Goal: Task Accomplishment & Management: Manage account settings

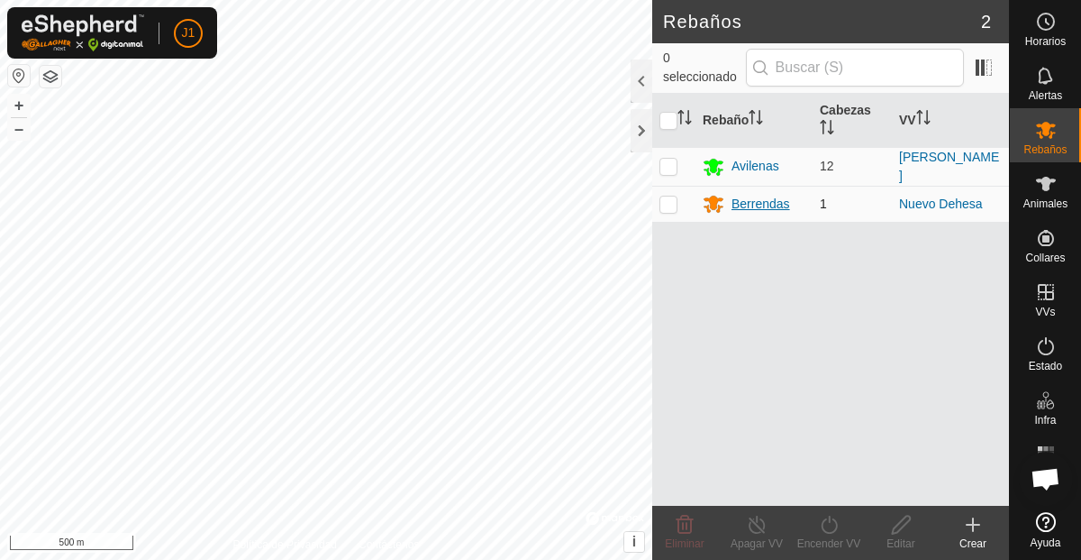
click at [756, 196] on div "Berrendas" at bounding box center [761, 204] width 59 height 19
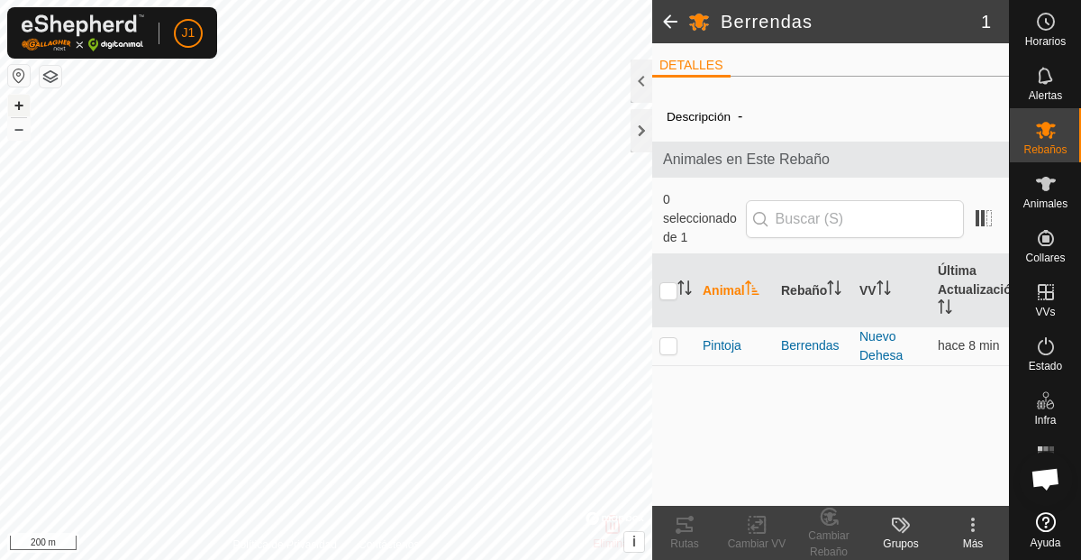
click at [17, 107] on button "+" at bounding box center [19, 106] width 22 height 22
click at [17, 106] on button "+" at bounding box center [19, 106] width 22 height 22
click at [19, 133] on button "–" at bounding box center [19, 129] width 22 height 22
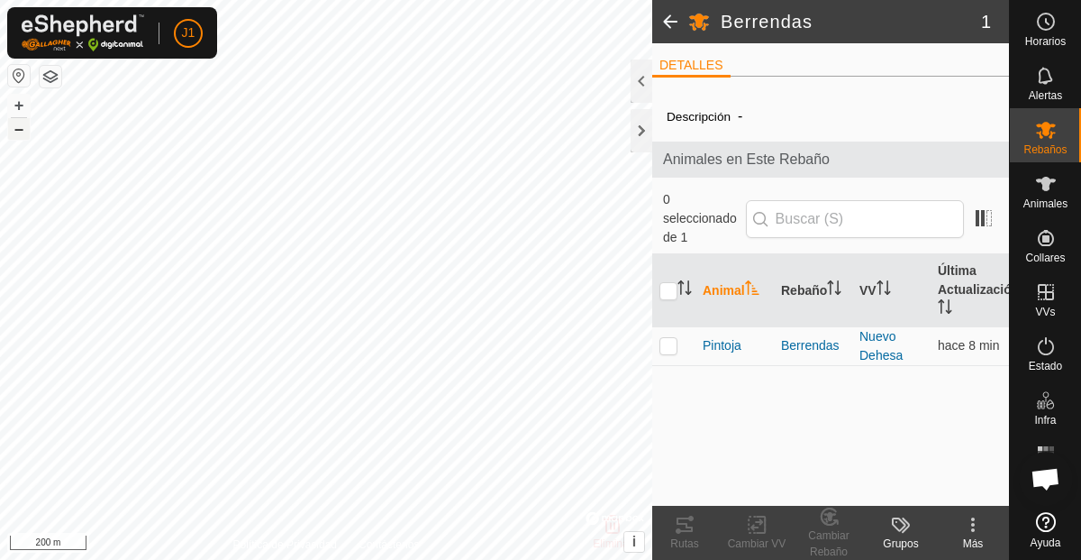
click at [19, 133] on button "–" at bounding box center [19, 129] width 22 height 22
click at [10, 105] on button "+" at bounding box center [19, 106] width 22 height 22
click at [21, 127] on button "–" at bounding box center [19, 129] width 22 height 22
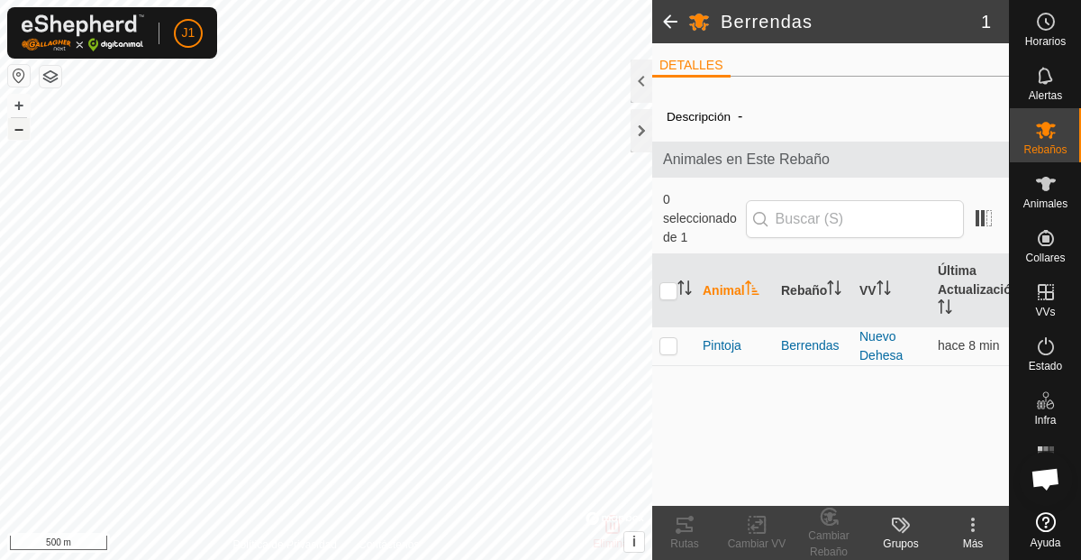
click at [21, 127] on button "–" at bounding box center [19, 129] width 22 height 22
click at [14, 127] on button "–" at bounding box center [19, 129] width 22 height 22
click at [21, 106] on button "+" at bounding box center [19, 106] width 22 height 22
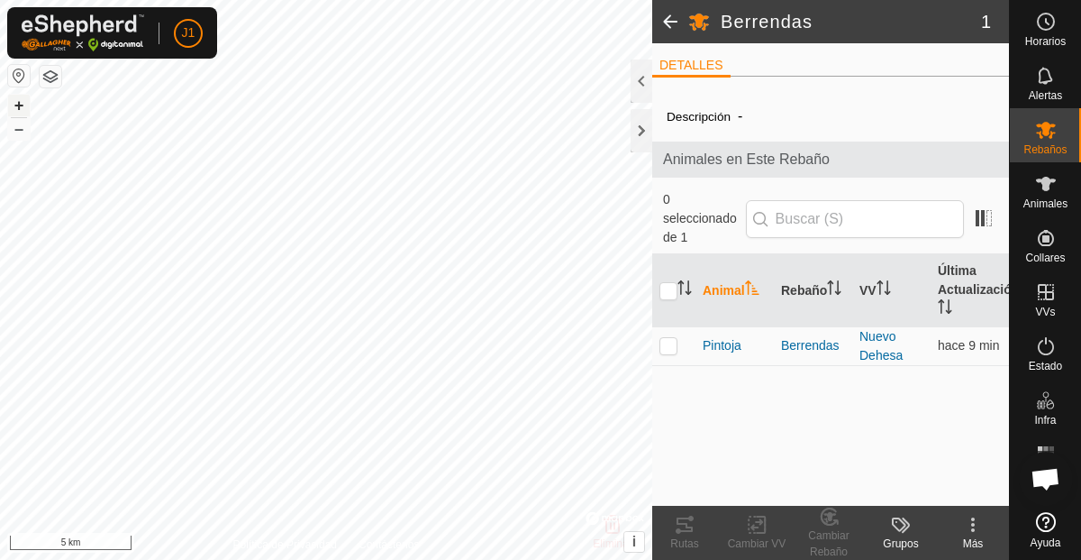
click at [21, 106] on button "+" at bounding box center [19, 106] width 22 height 22
click at [22, 103] on button "+" at bounding box center [19, 106] width 22 height 22
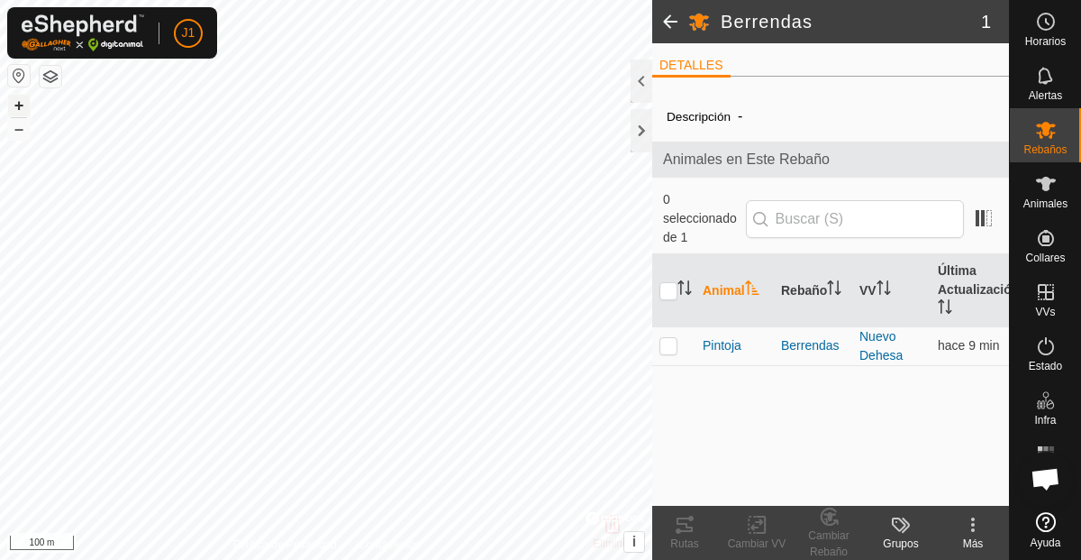
click at [22, 103] on button "+" at bounding box center [19, 106] width 22 height 22
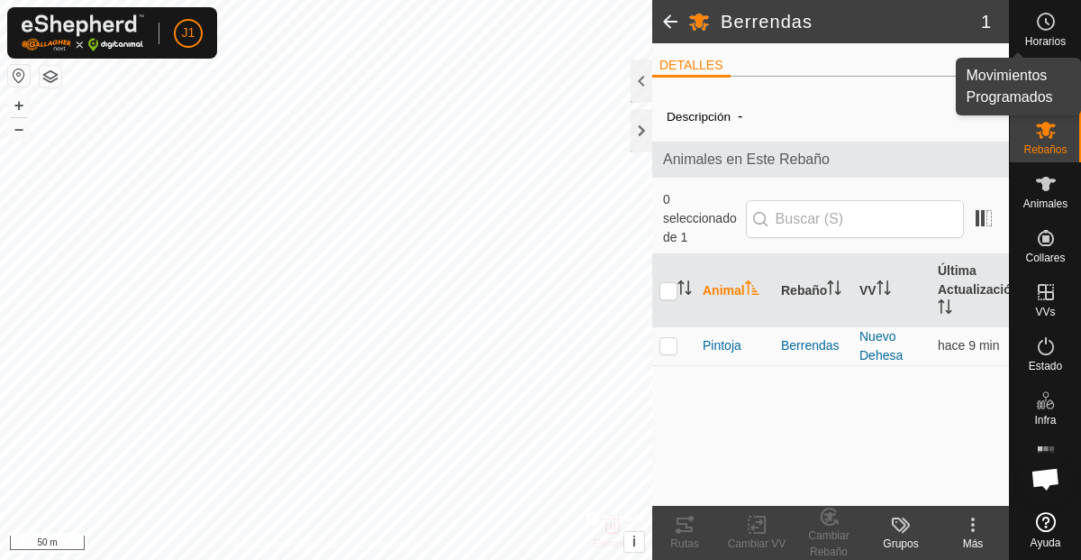
click at [1037, 36] on span "Horarios" at bounding box center [1045, 41] width 41 height 11
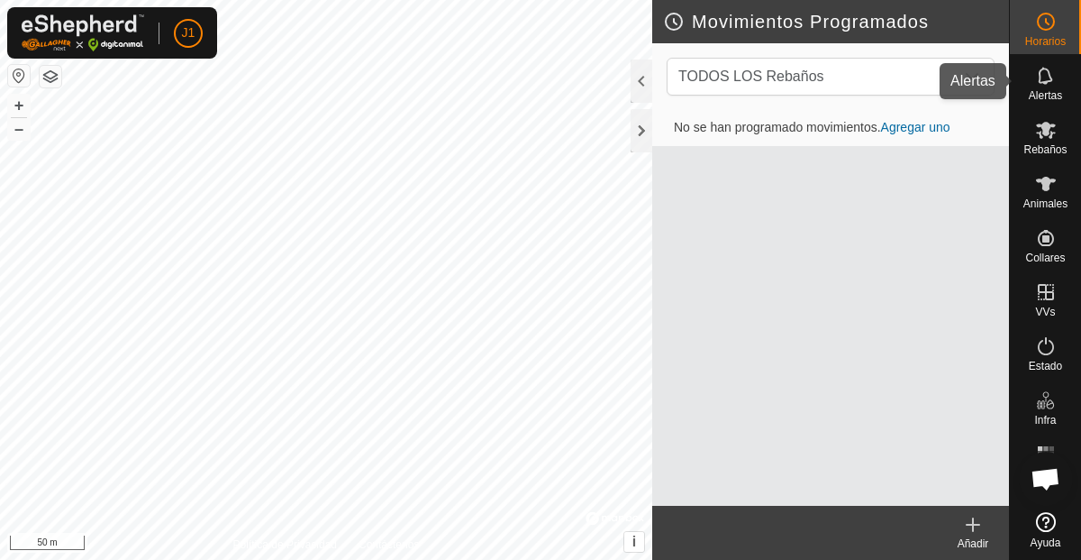
click at [1045, 78] on icon at bounding box center [1046, 76] width 22 height 22
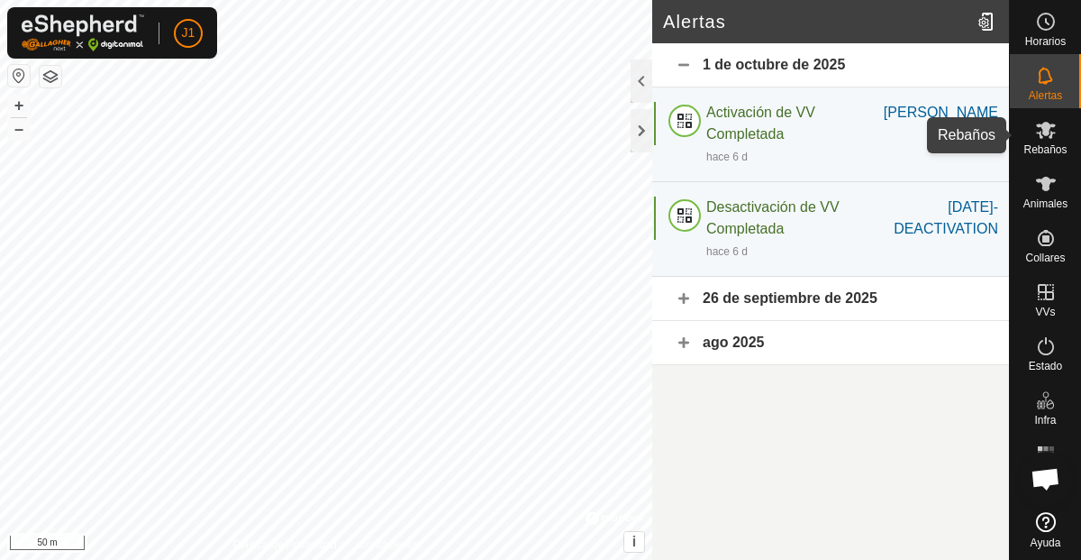
click at [1053, 132] on icon at bounding box center [1046, 130] width 20 height 17
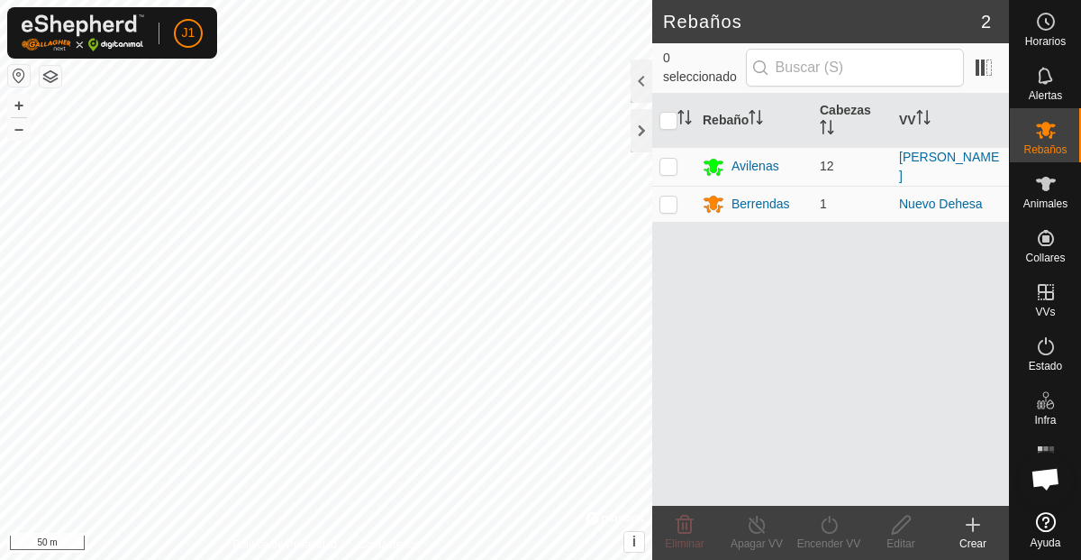
click at [973, 528] on icon at bounding box center [973, 524] width 0 height 13
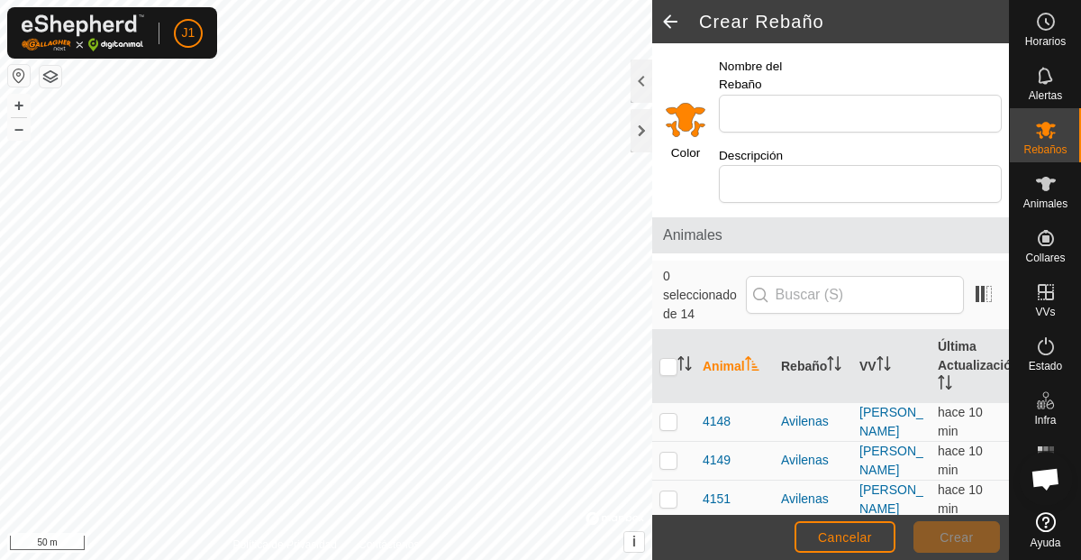
click at [678, 17] on span at bounding box center [670, 21] width 36 height 43
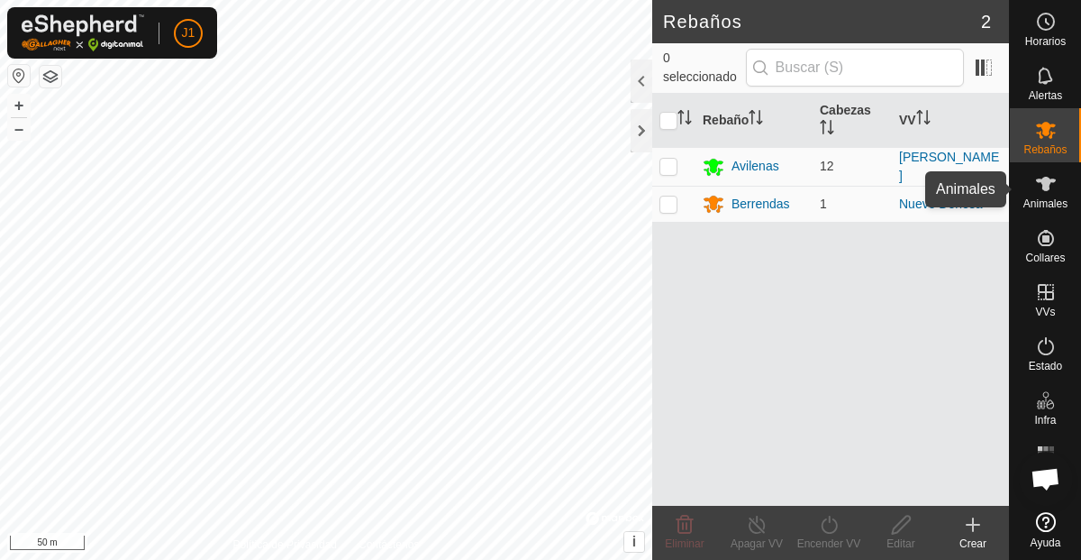
click at [1037, 200] on span "Animales" at bounding box center [1046, 203] width 44 height 11
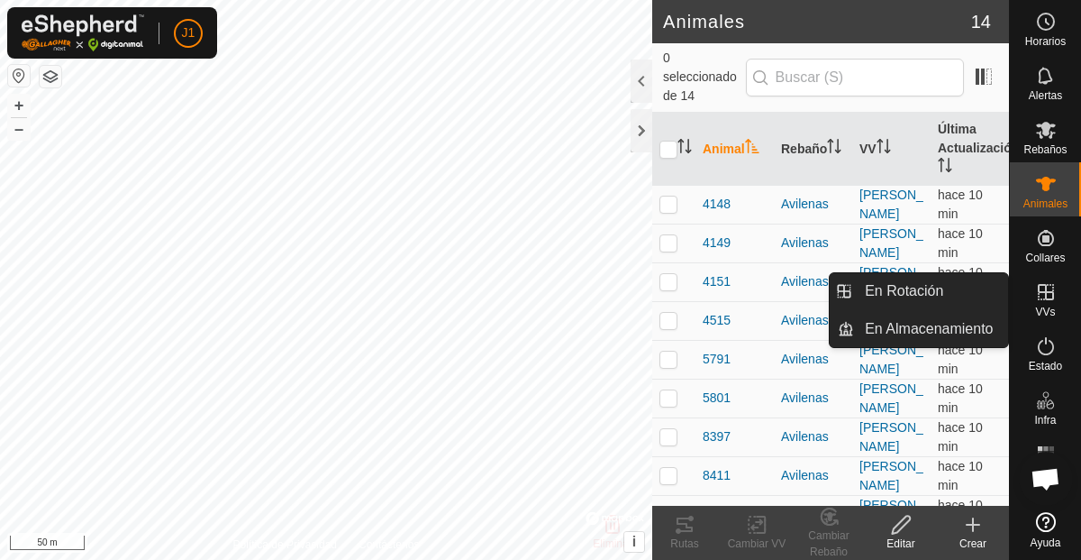
click at [1054, 304] on es-virtualpaddocks-svg-icon at bounding box center [1046, 292] width 32 height 29
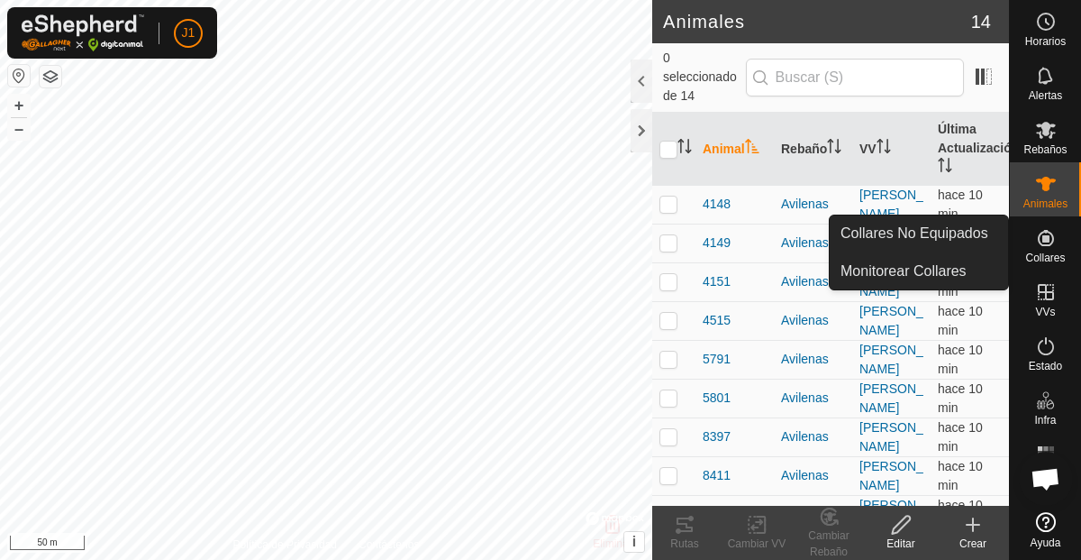
click at [1045, 240] on icon at bounding box center [1046, 238] width 16 height 16
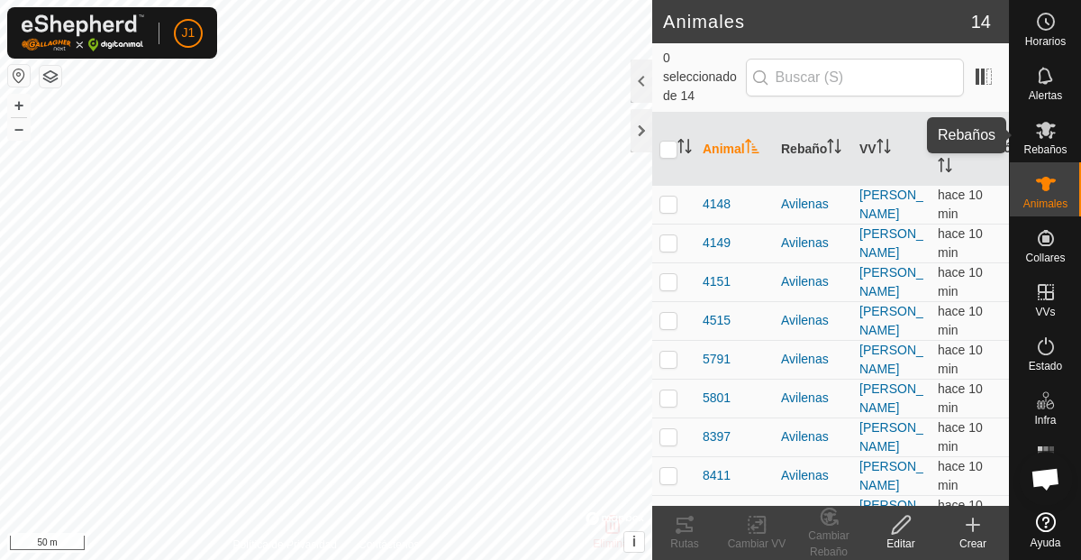
click at [1042, 147] on span "Rebaños" at bounding box center [1045, 149] width 43 height 11
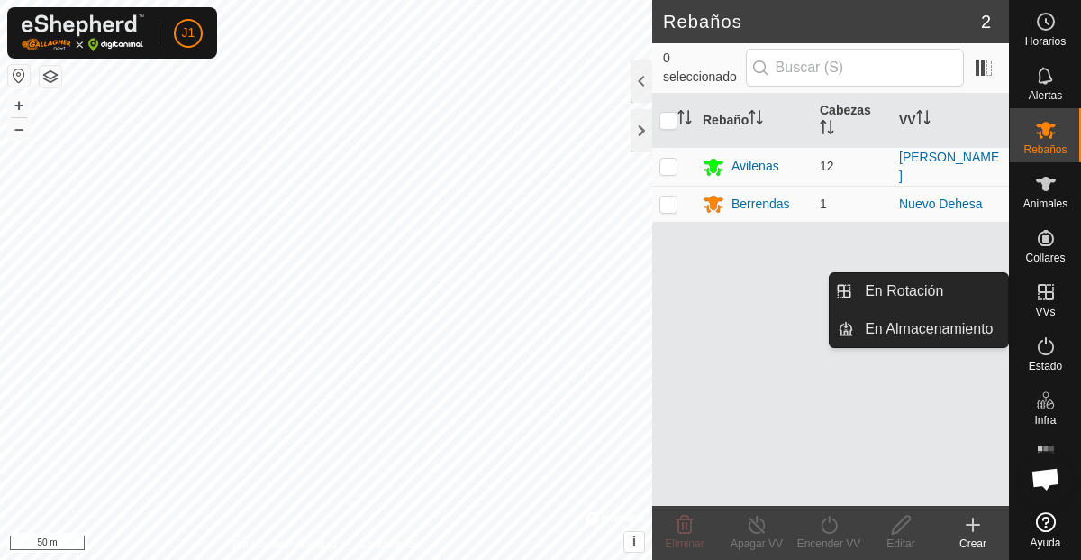
click at [1038, 301] on icon at bounding box center [1046, 292] width 22 height 22
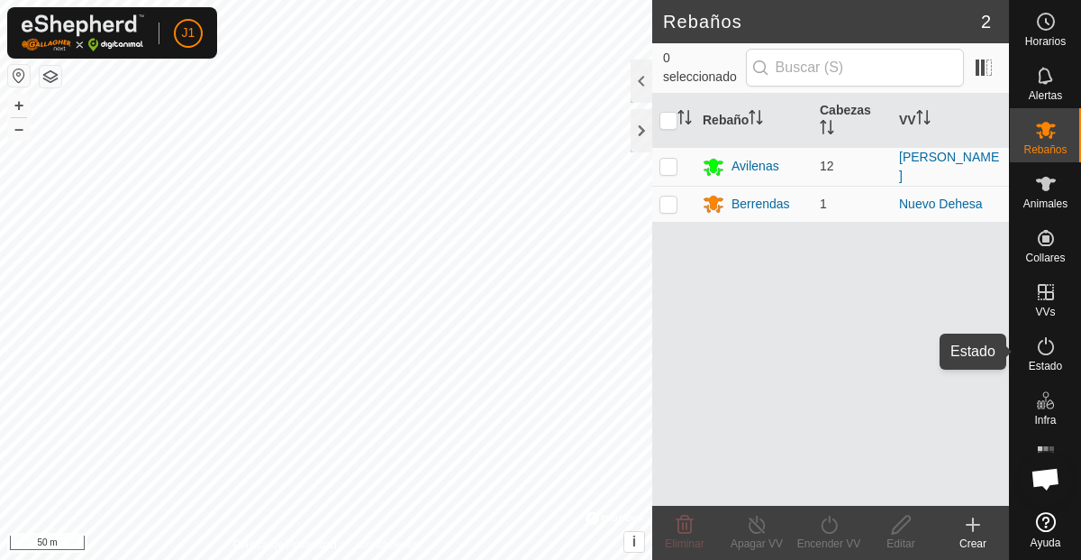
click at [1045, 344] on icon at bounding box center [1046, 346] width 22 height 22
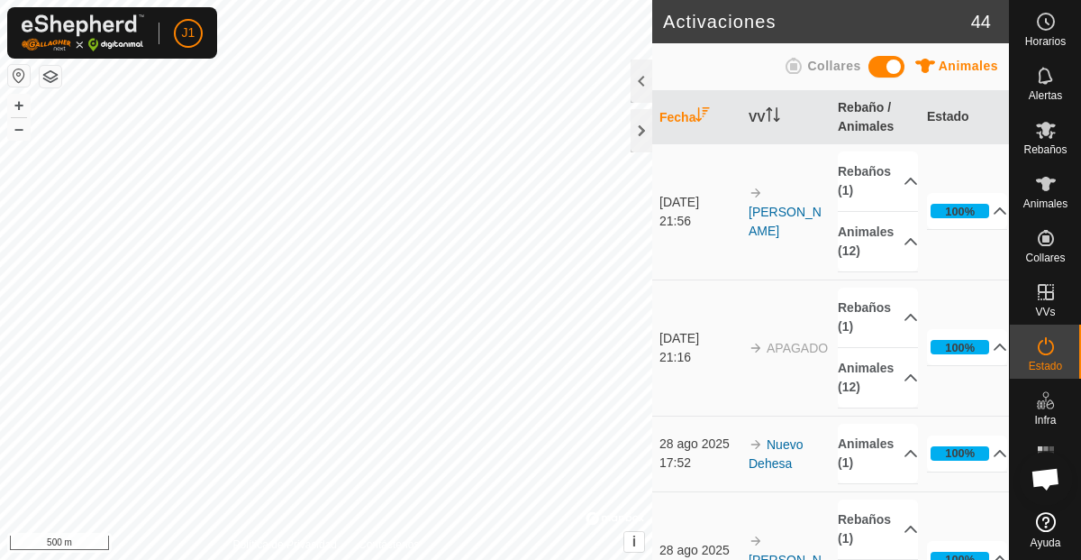
click at [658, 106] on div "Activaciones 44 Animales Collares Fecha VV Rebaño / Animales Estado [DATE] 21:5…" at bounding box center [504, 280] width 1009 height 560
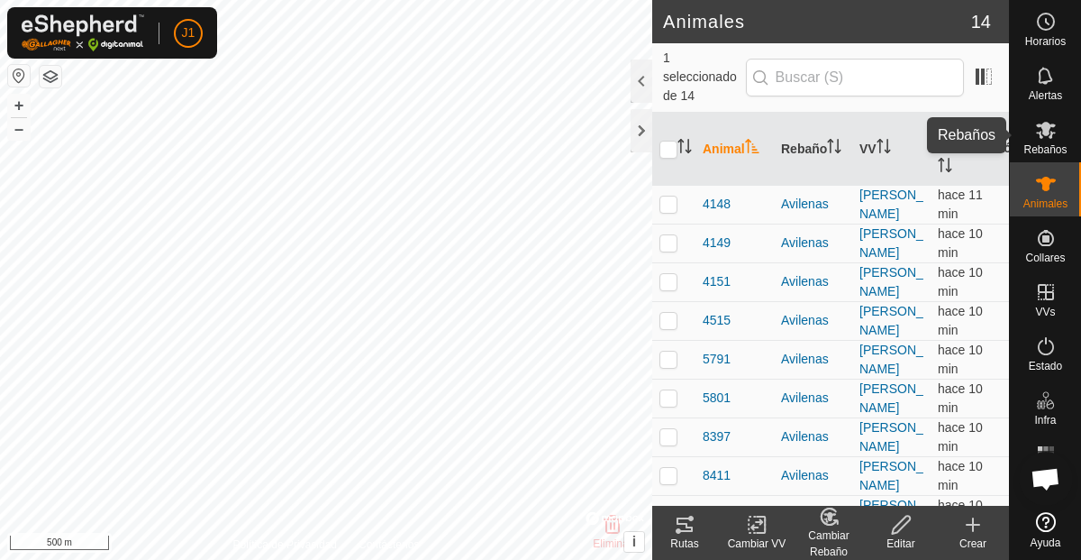
click at [1044, 144] on span "Rebaños" at bounding box center [1045, 149] width 43 height 11
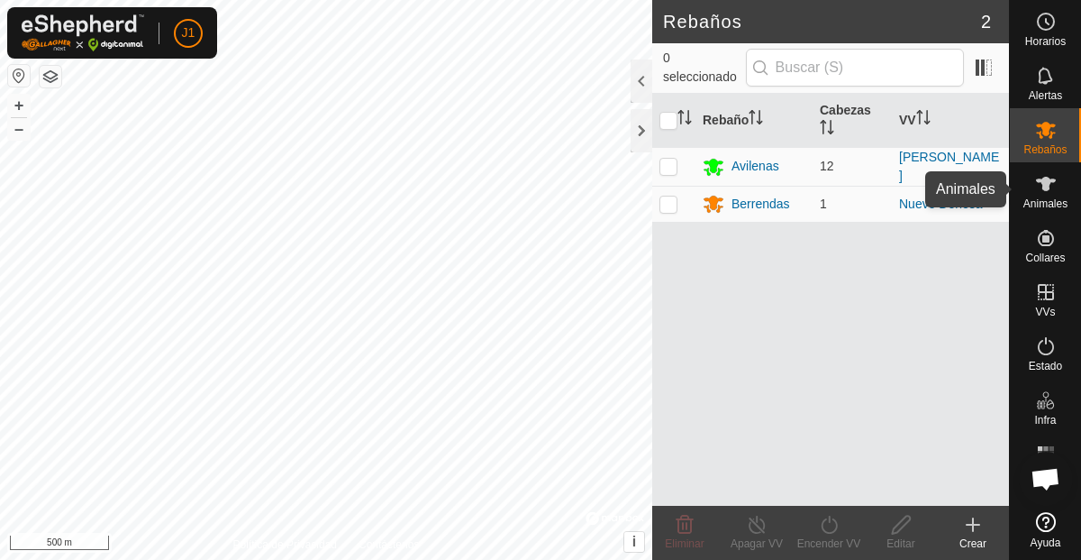
click at [1046, 202] on span "Animales" at bounding box center [1046, 203] width 44 height 11
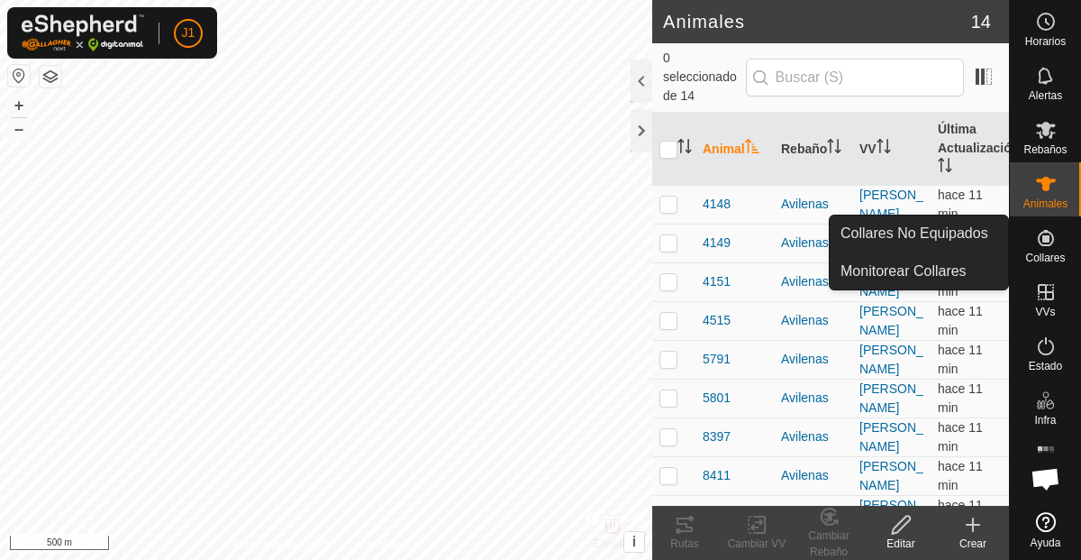
click at [1046, 240] on icon at bounding box center [1046, 238] width 16 height 16
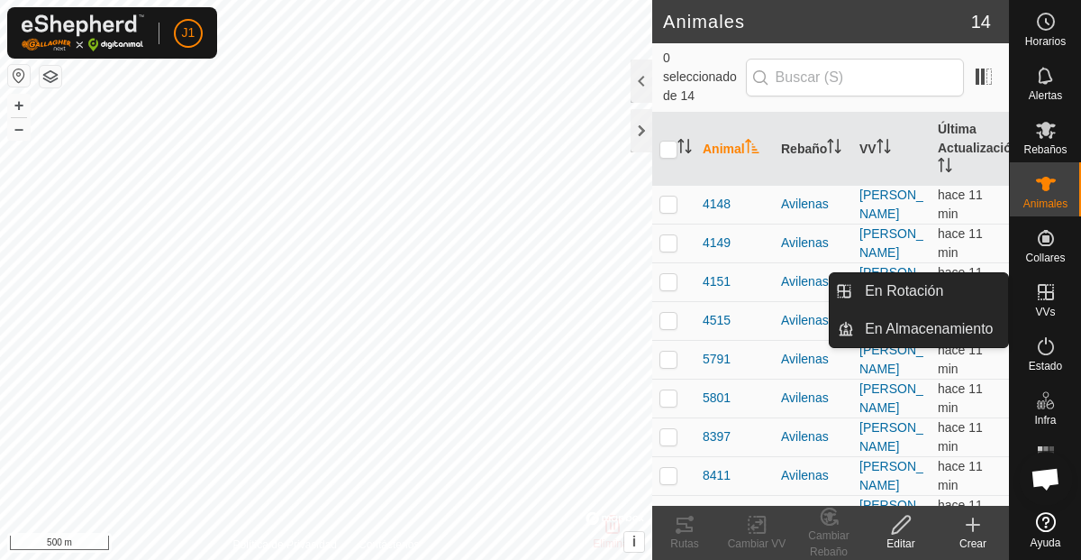
click at [1043, 300] on icon at bounding box center [1046, 292] width 22 height 22
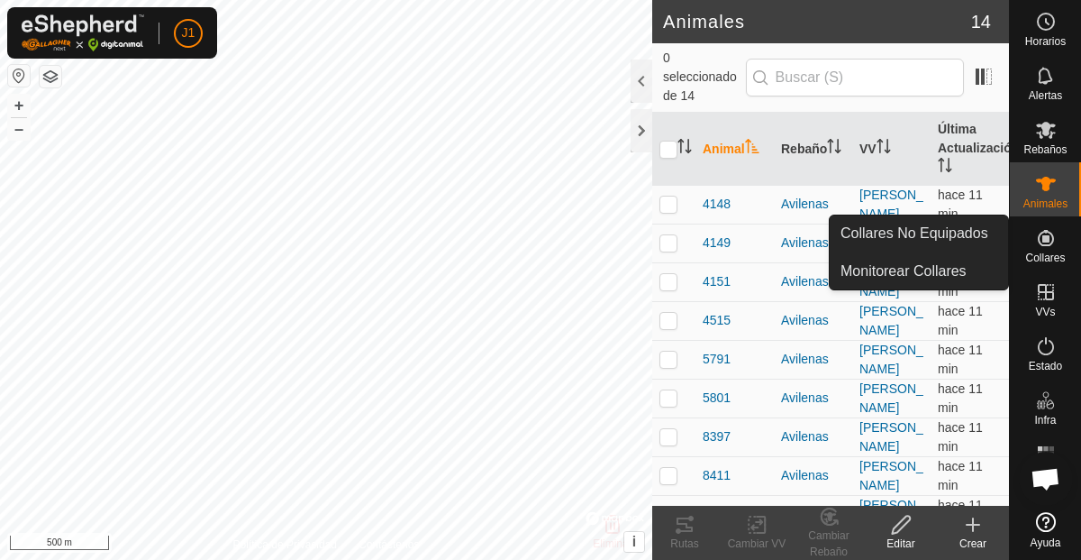
click at [1041, 255] on span "Collares" at bounding box center [1045, 257] width 40 height 11
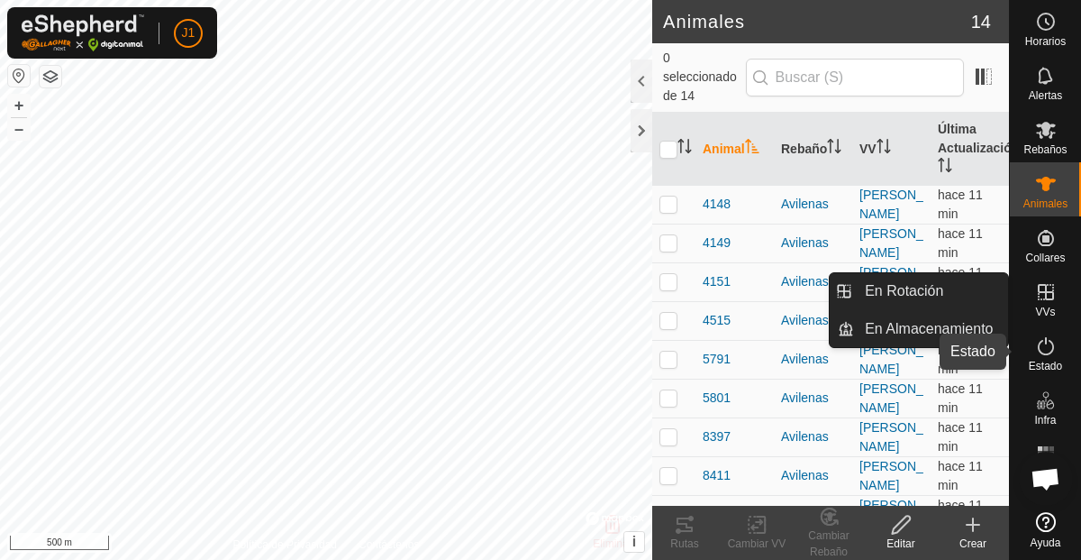
click at [1041, 332] on es-activation-svg-icon at bounding box center [1046, 346] width 32 height 29
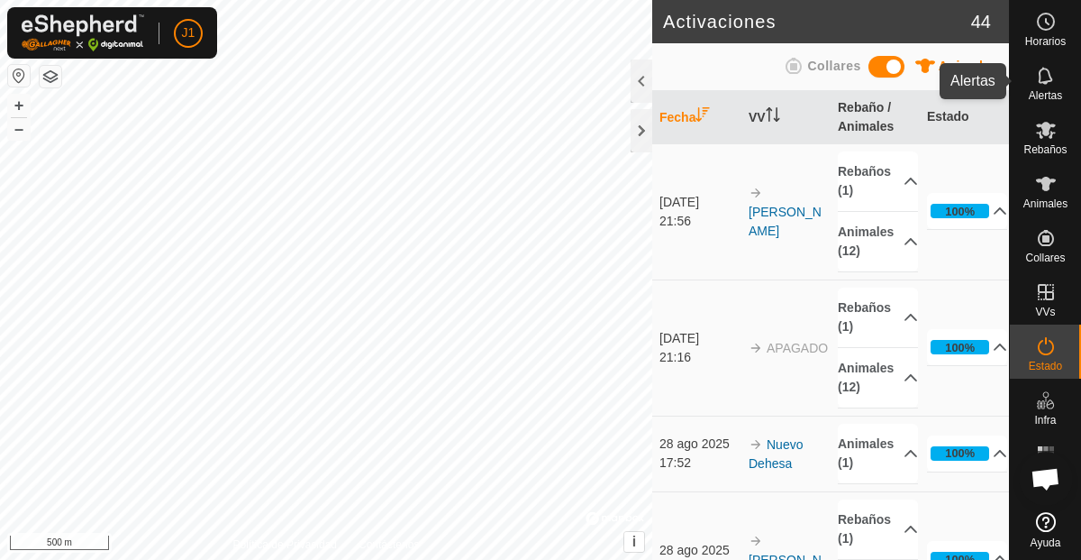
click at [1052, 85] on icon at bounding box center [1046, 76] width 22 height 22
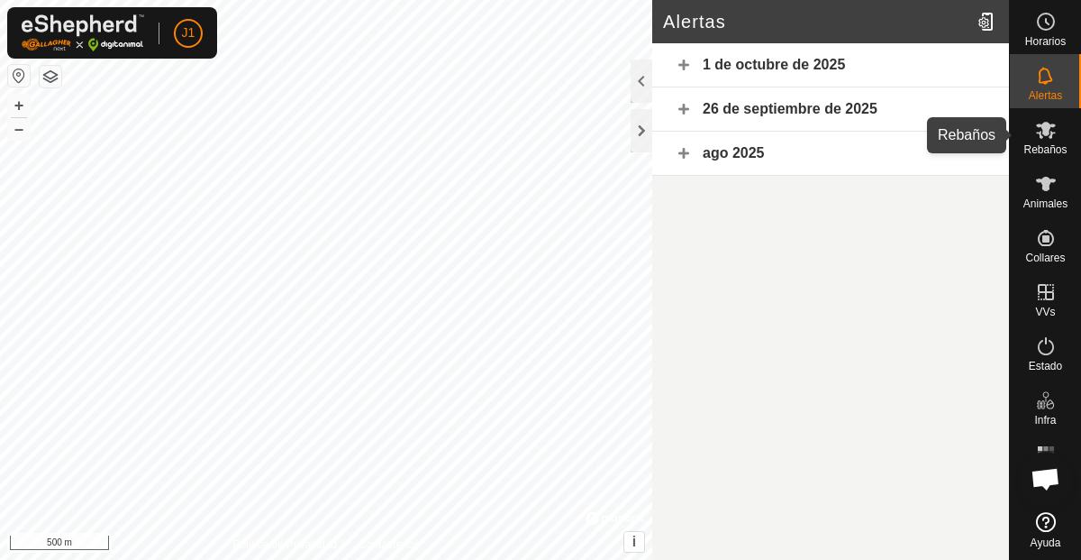
click at [1043, 141] on es-mob-svg-icon at bounding box center [1046, 129] width 32 height 29
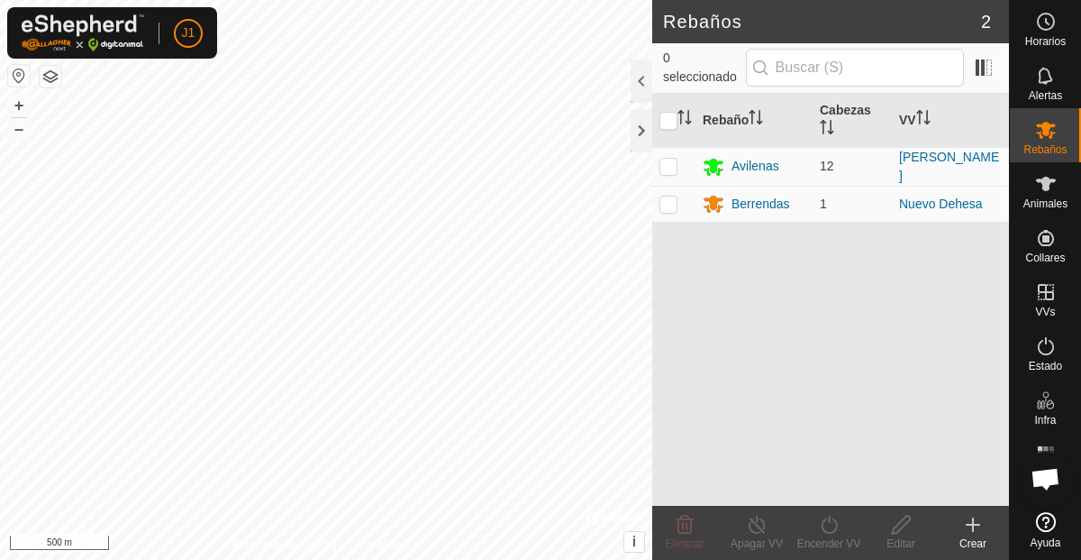
click at [974, 527] on icon at bounding box center [973, 525] width 22 height 22
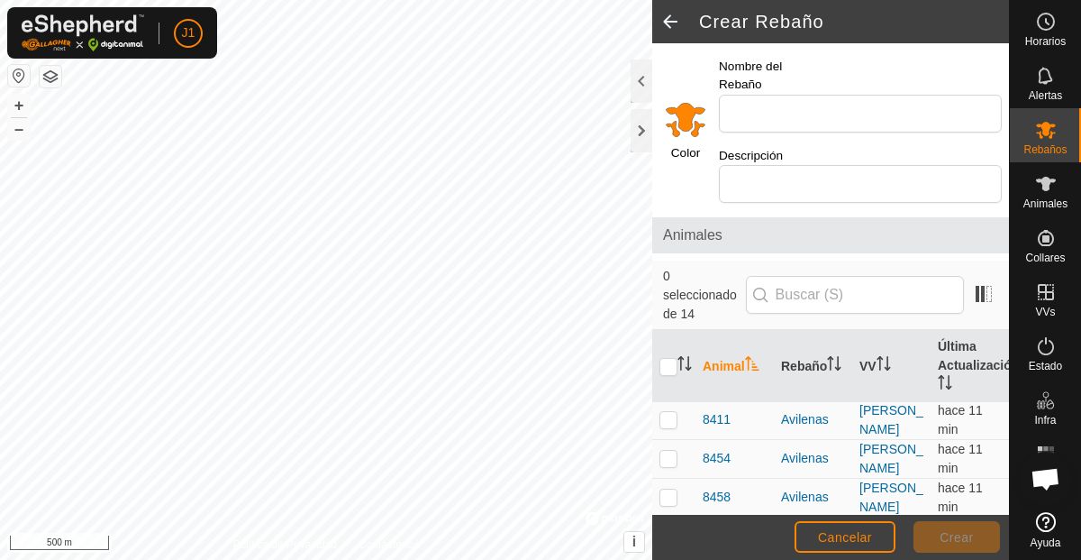
scroll to position [375, 0]
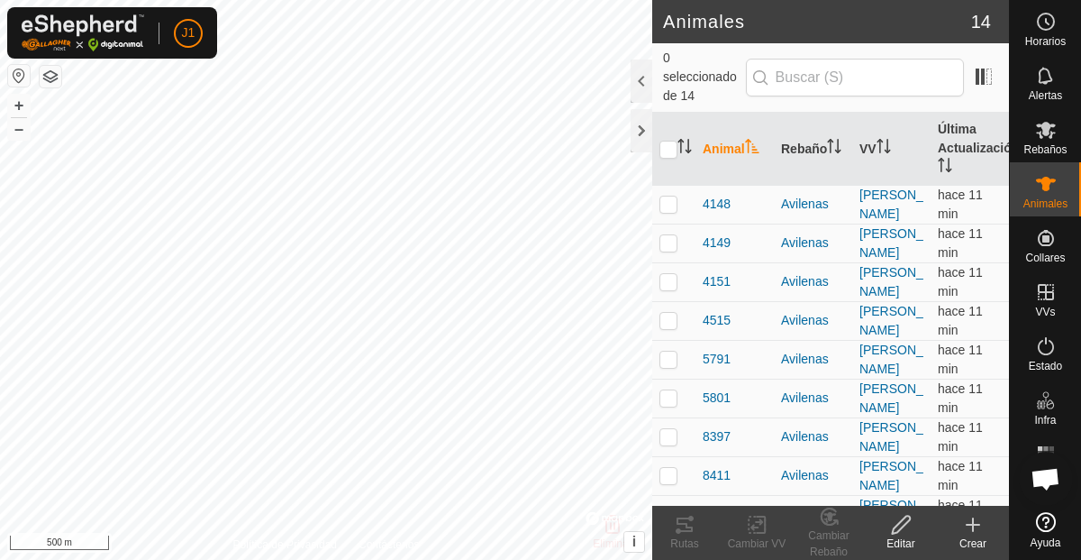
click at [970, 531] on icon at bounding box center [973, 525] width 22 height 22
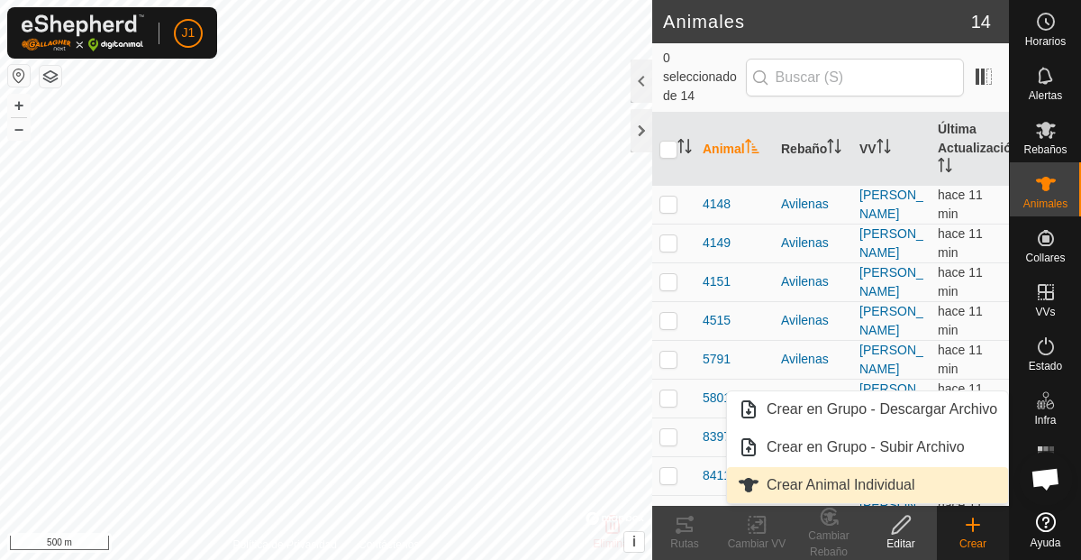
click at [834, 482] on link "Crear Animal Individual" at bounding box center [867, 485] width 281 height 36
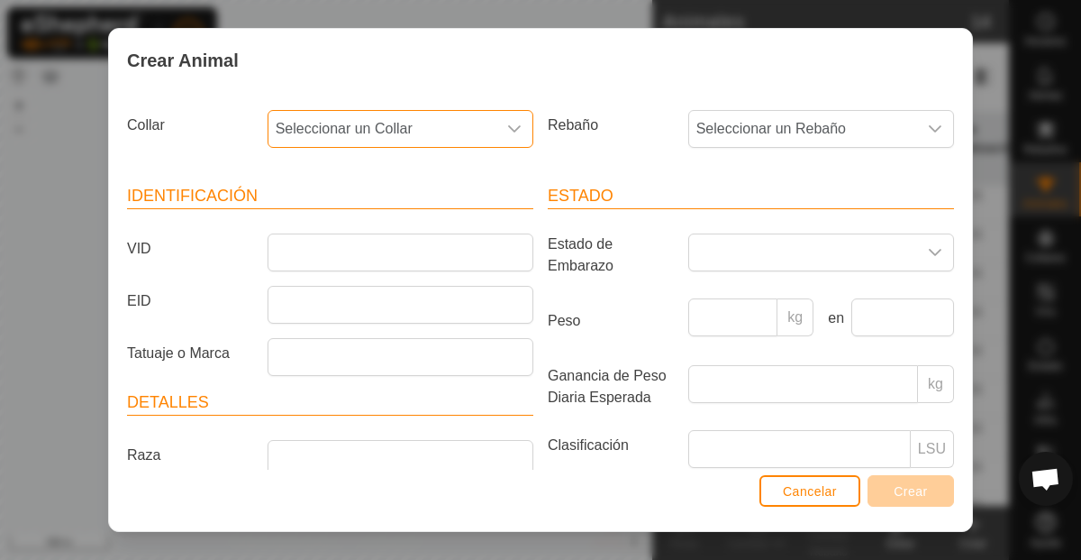
click at [438, 129] on span "Seleccionar un Collar" at bounding box center [383, 129] width 228 height 36
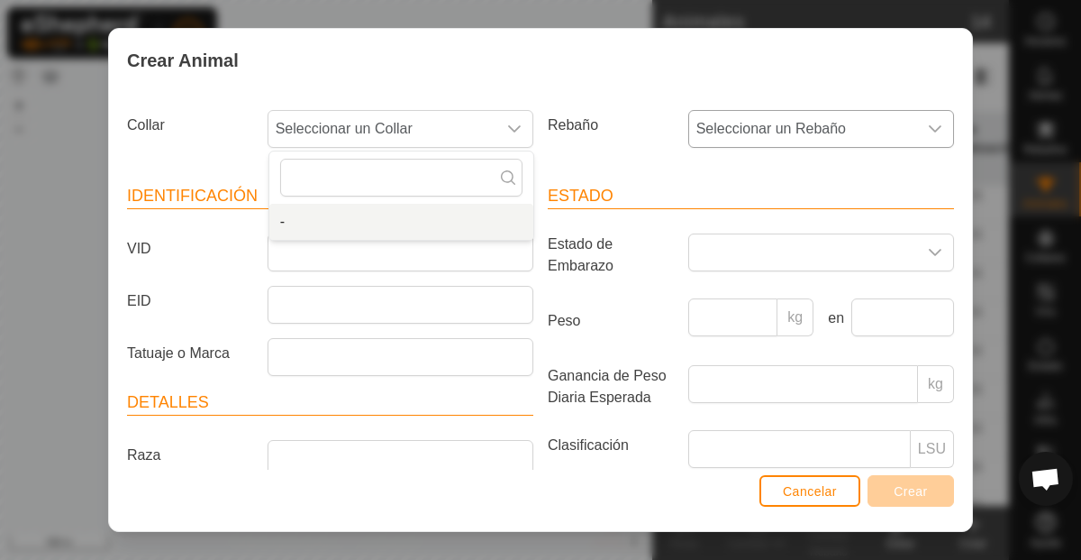
click at [827, 135] on span "Seleccionar un Rebaño" at bounding box center [803, 129] width 228 height 36
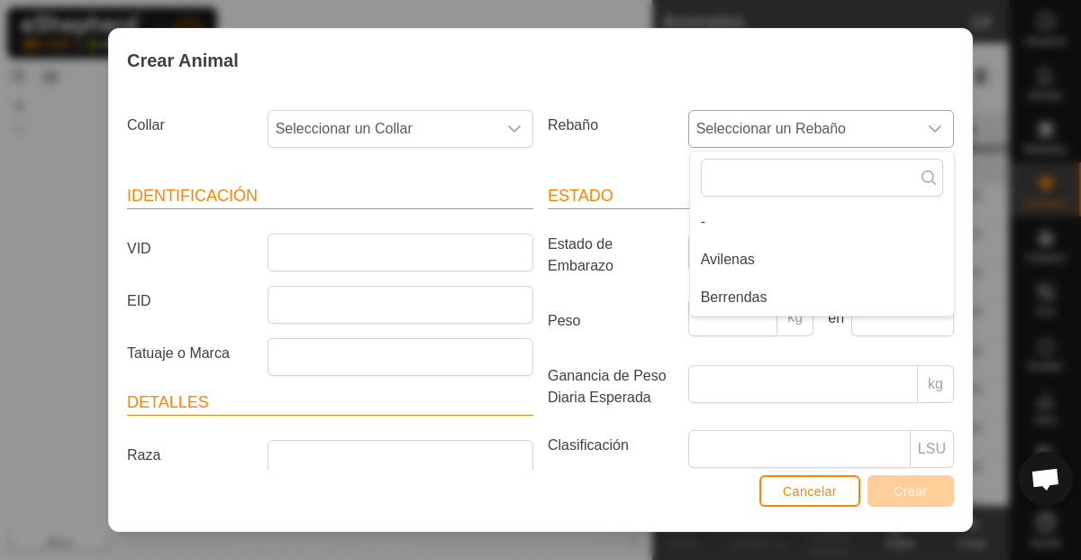
click at [763, 293] on li "Berrendas" at bounding box center [822, 297] width 264 height 36
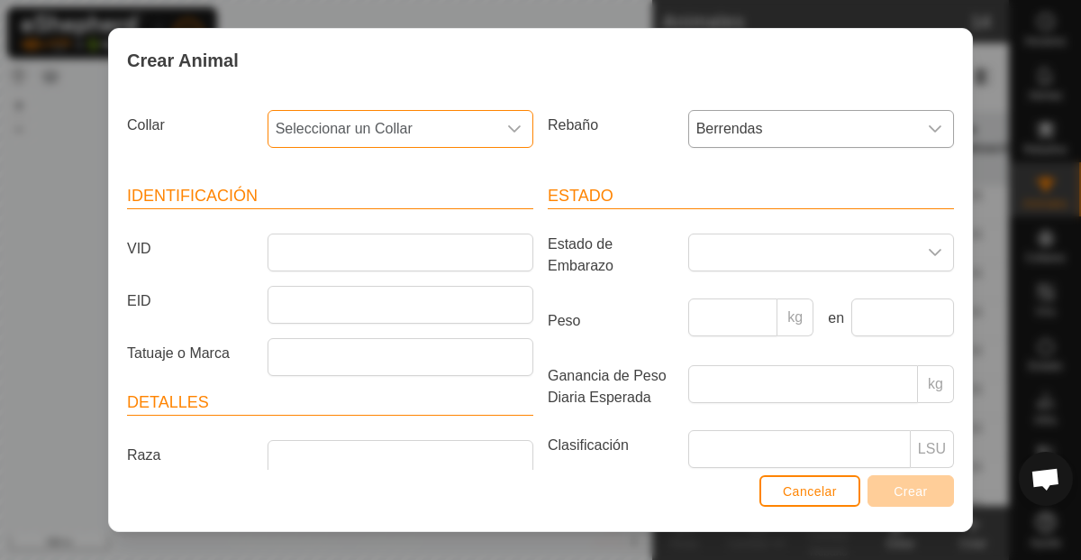
click at [397, 124] on span "Seleccionar un Collar" at bounding box center [383, 129] width 228 height 36
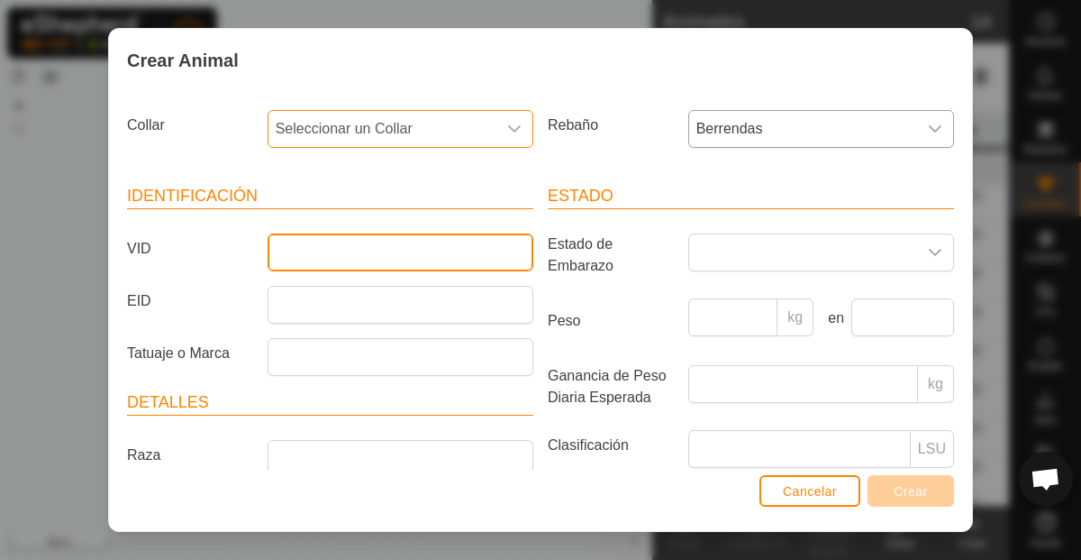
click at [336, 258] on input "VID" at bounding box center [401, 252] width 266 height 38
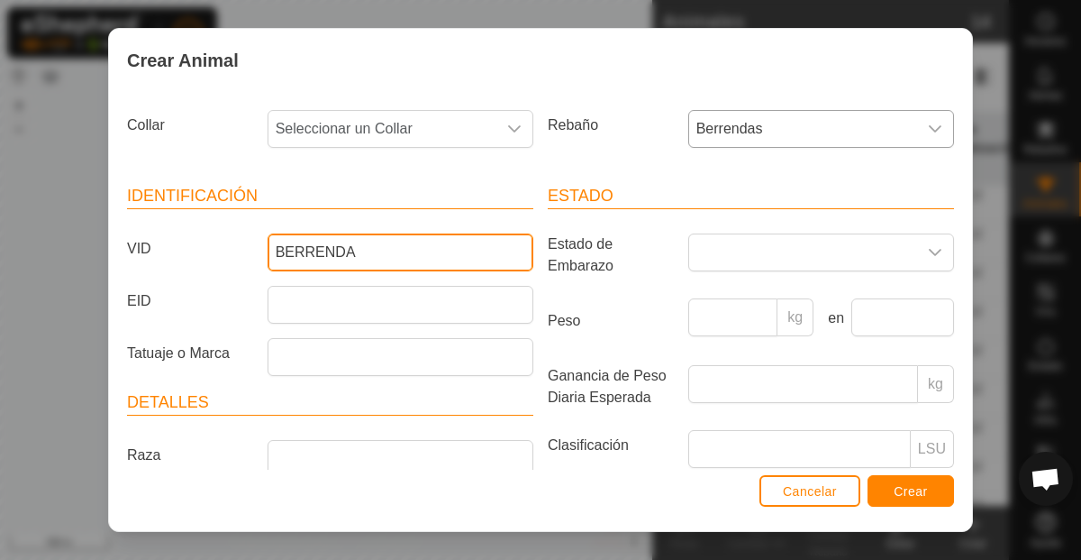
type input "BERRENDAS"
click at [329, 250] on input "BERRENDAS" at bounding box center [401, 252] width 266 height 38
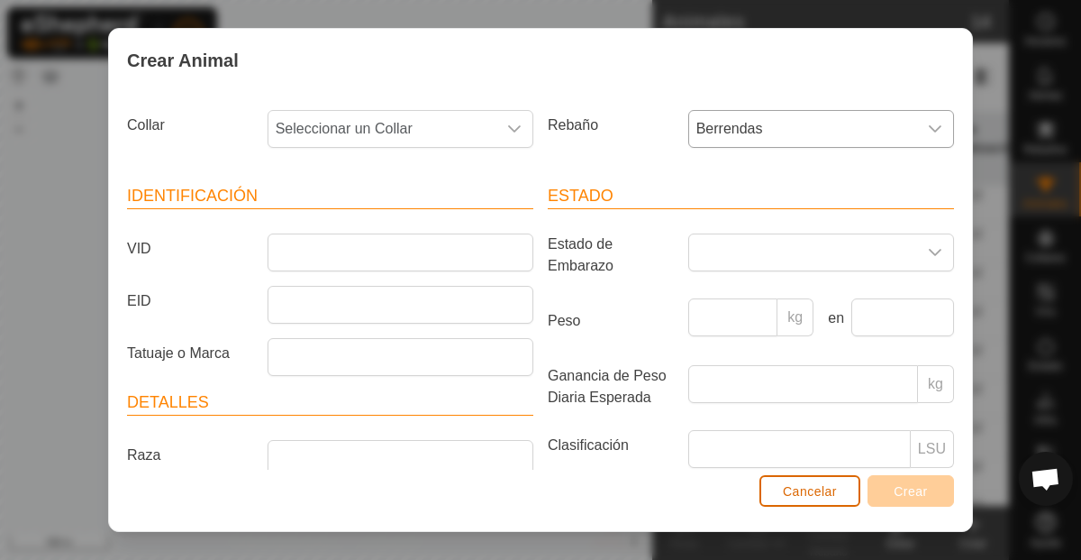
click at [823, 476] on button "Cancelar" at bounding box center [810, 491] width 101 height 32
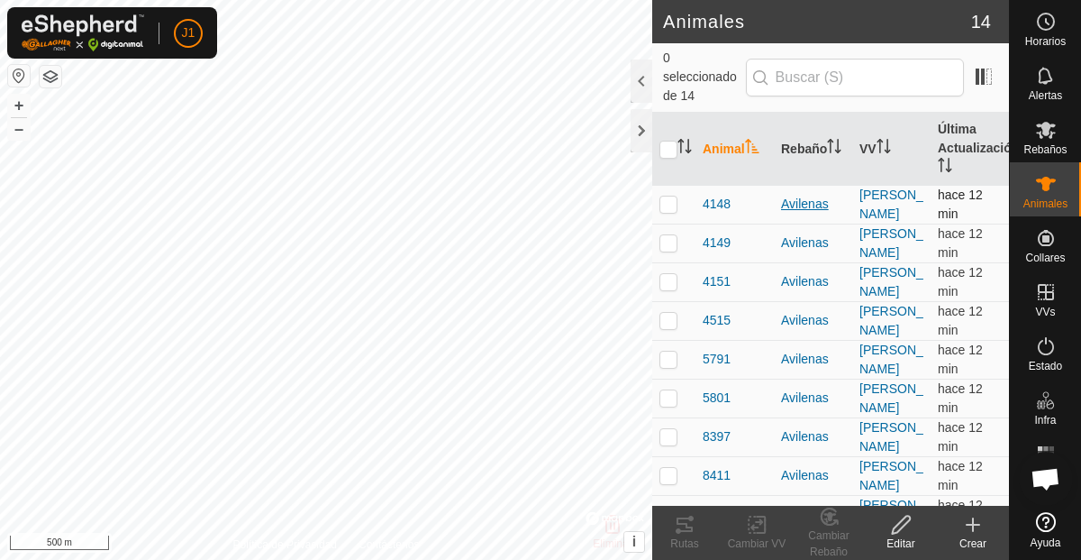
click at [804, 195] on div "Avilenas" at bounding box center [813, 204] width 64 height 19
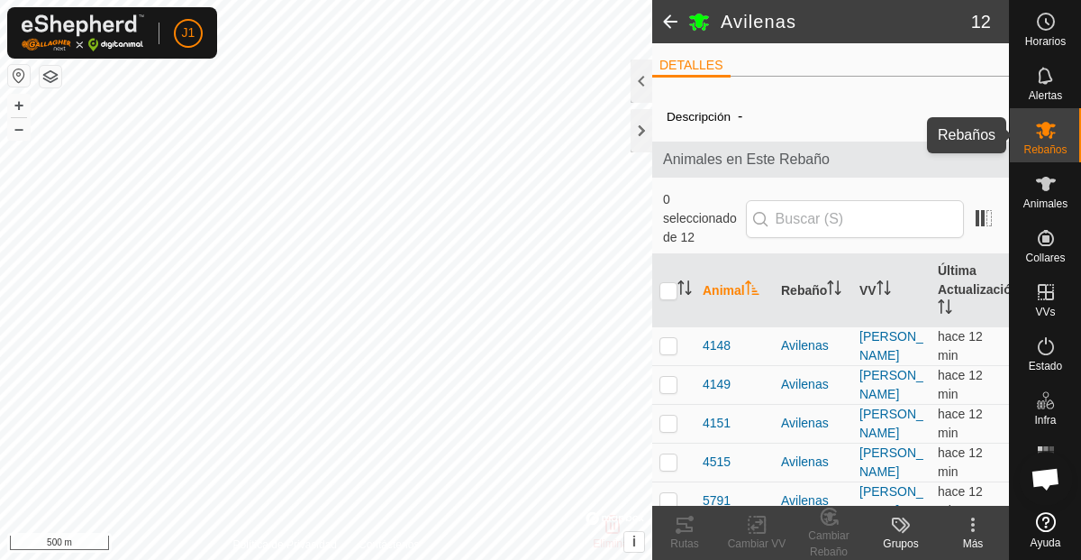
click at [1052, 136] on icon at bounding box center [1046, 130] width 20 height 17
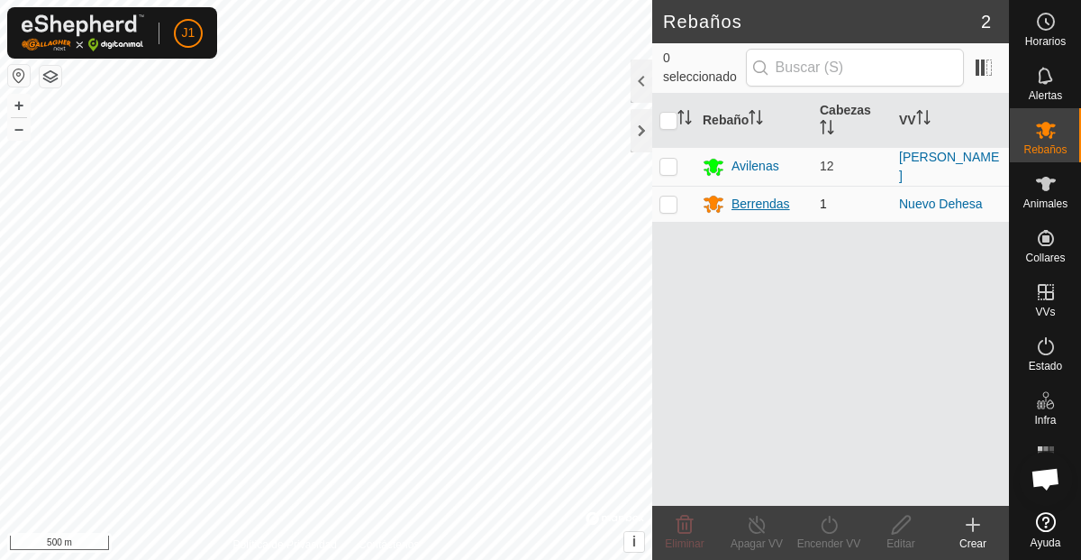
click at [745, 204] on div "Berrendas" at bounding box center [761, 204] width 59 height 19
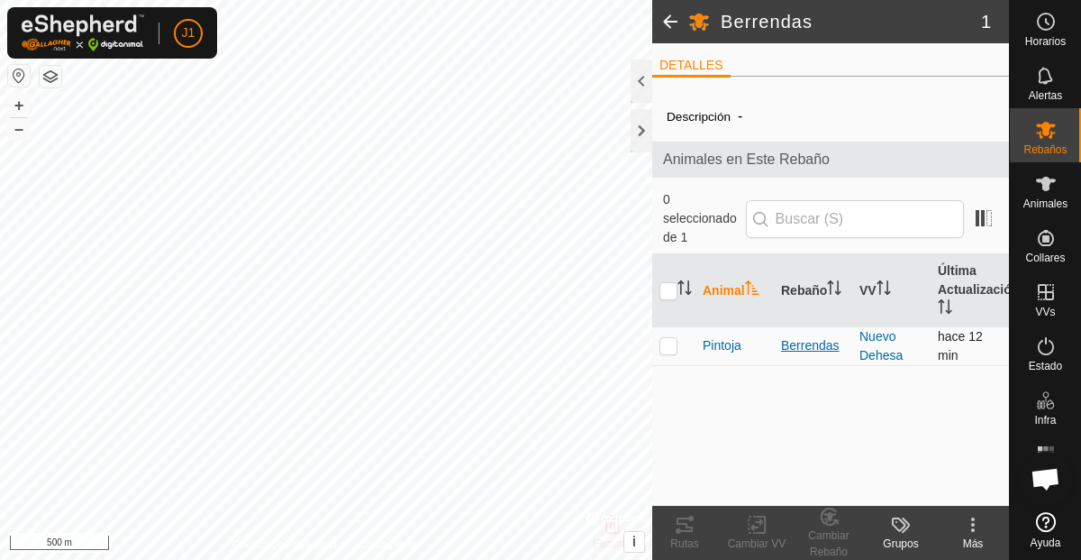
click at [827, 336] on div "Berrendas" at bounding box center [813, 345] width 64 height 19
click at [728, 336] on span "Pintoja" at bounding box center [722, 345] width 39 height 19
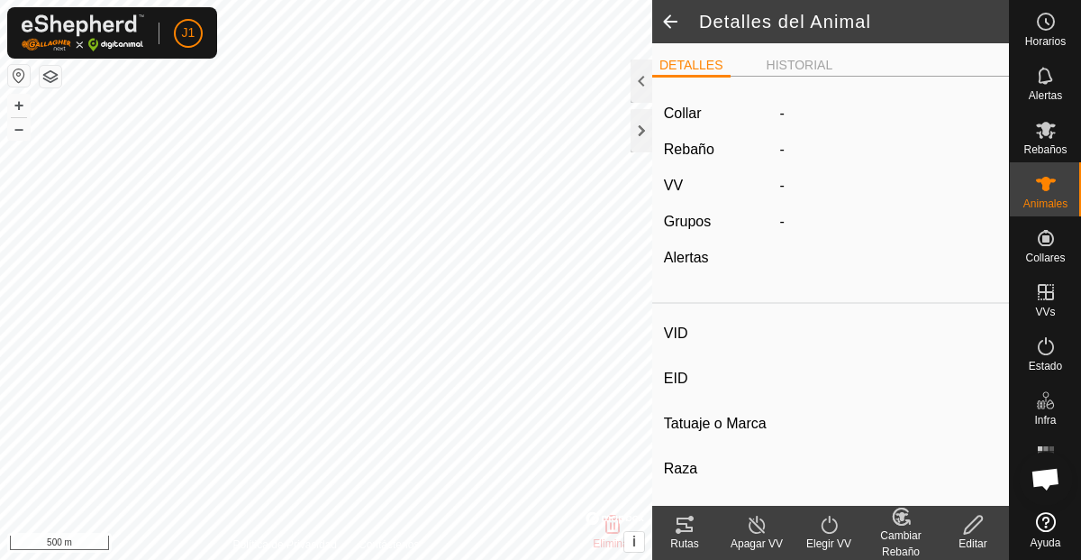
type input "Pintoja"
type input "-"
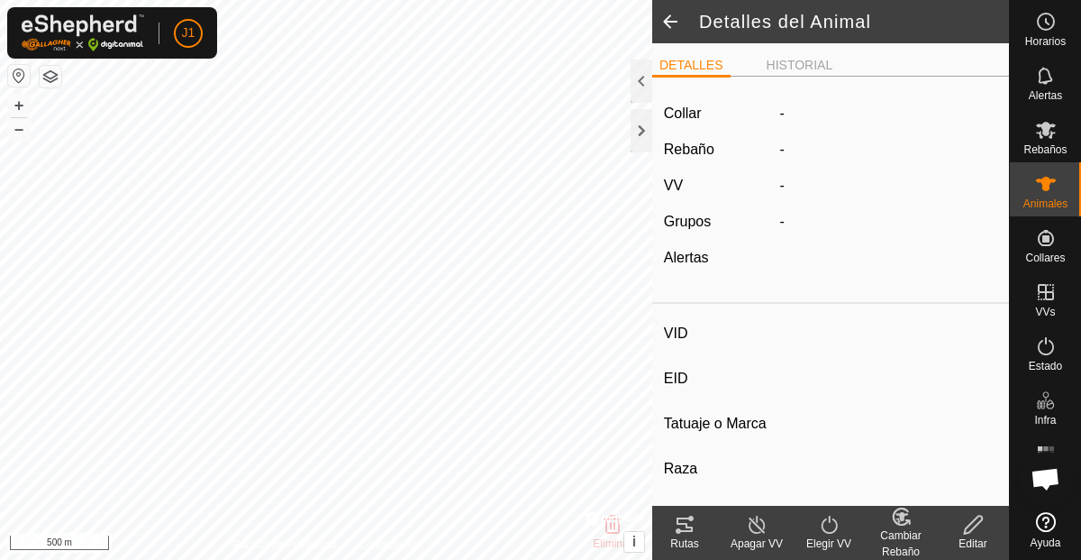
type input "0 kg"
type input "-"
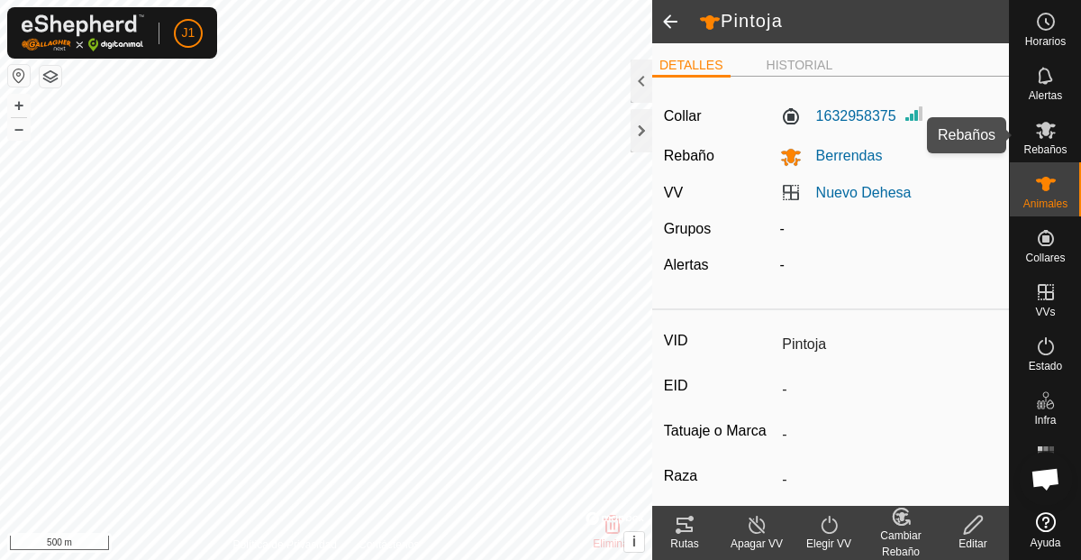
click at [1048, 134] on icon at bounding box center [1046, 130] width 20 height 17
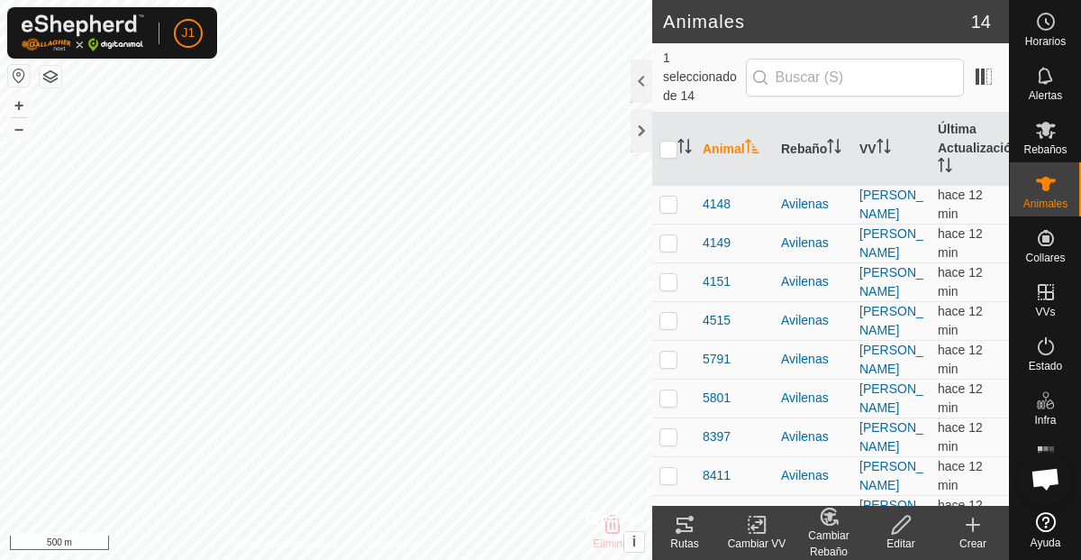
click at [968, 531] on icon at bounding box center [973, 525] width 22 height 22
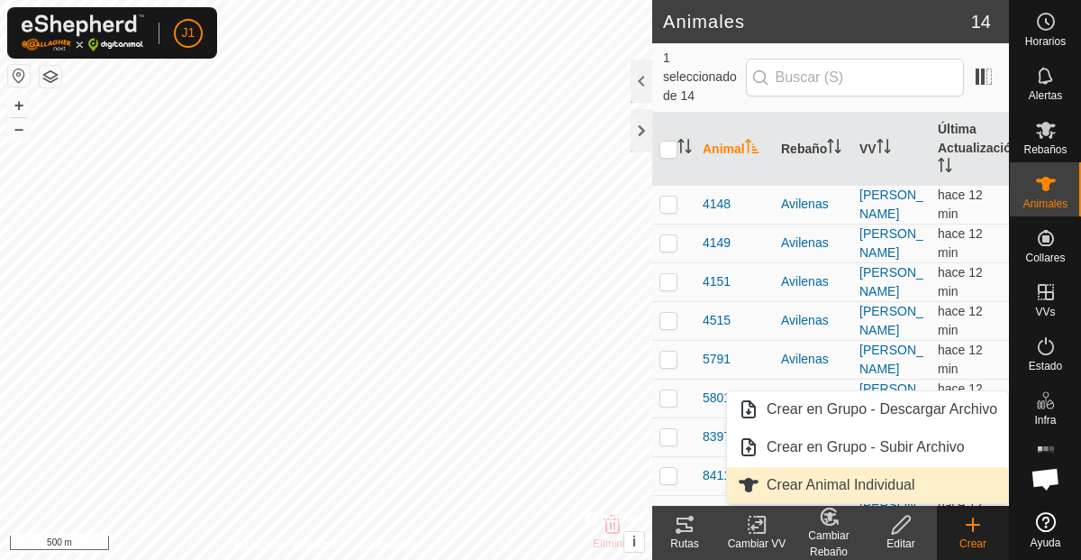
click at [903, 479] on link "Crear Animal Individual" at bounding box center [867, 485] width 281 height 36
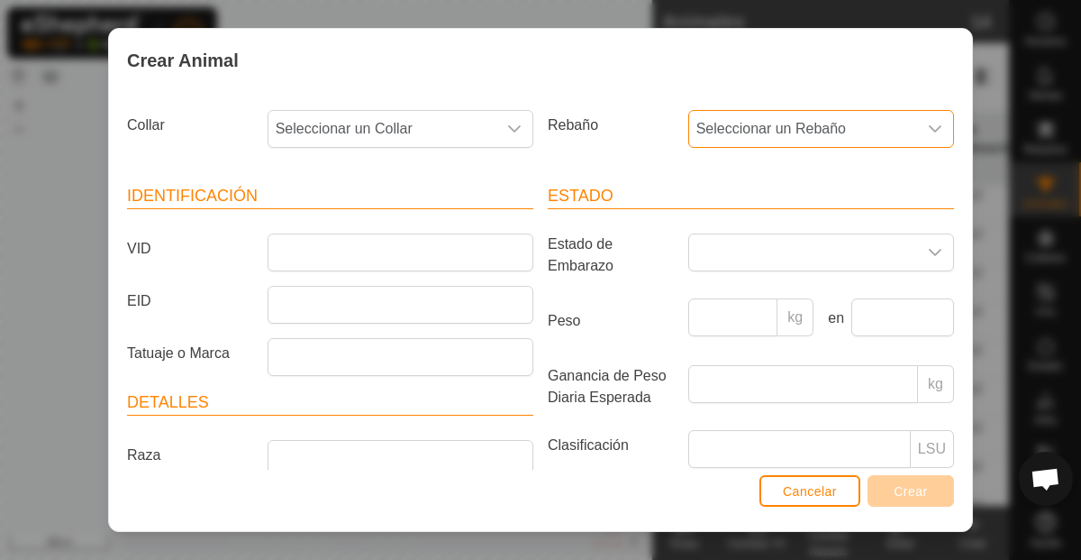
click at [739, 117] on span "Seleccionar un Rebaño" at bounding box center [803, 129] width 228 height 36
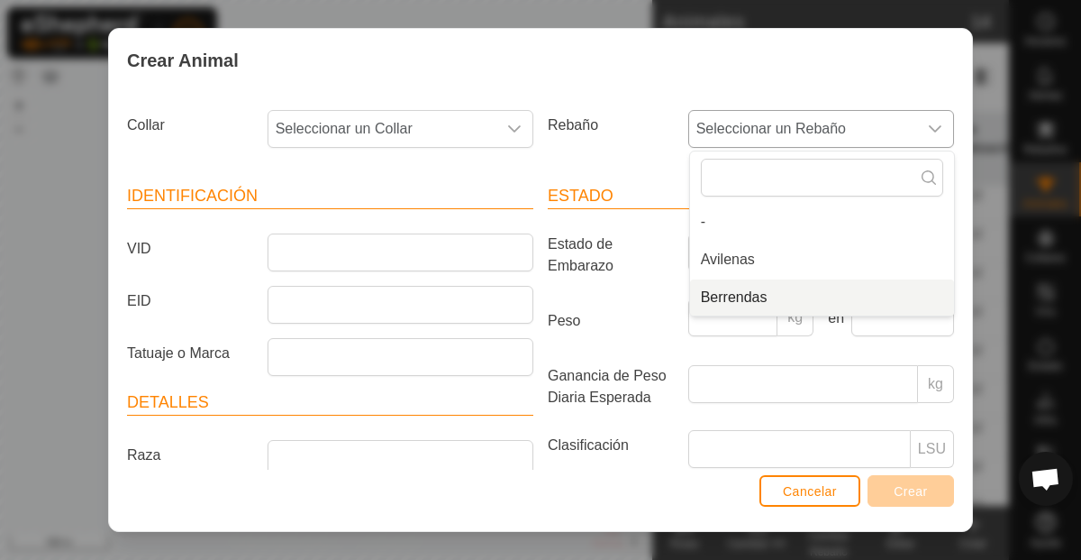
click at [754, 299] on li "Berrendas" at bounding box center [822, 297] width 264 height 36
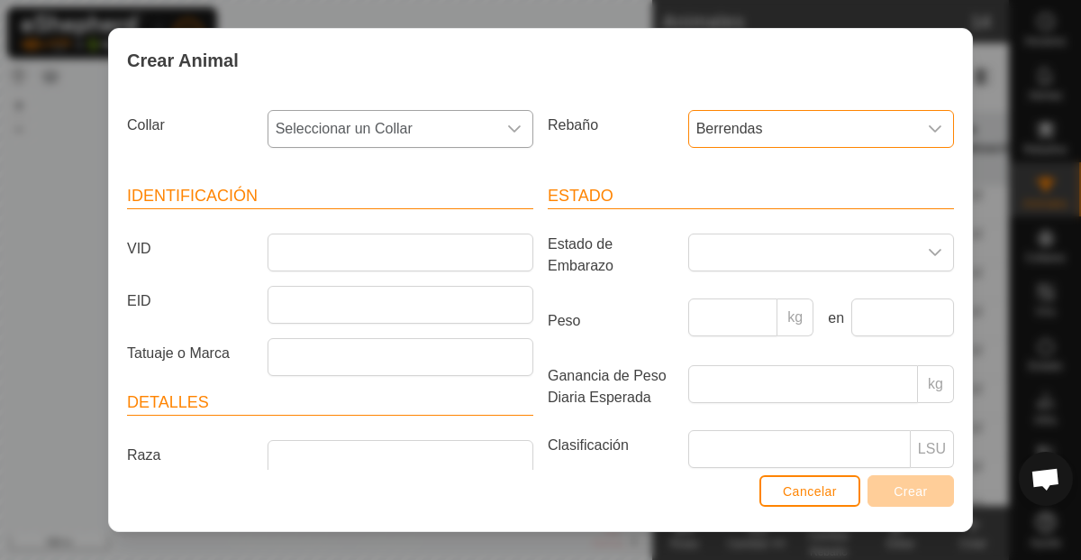
click at [389, 135] on span "Seleccionar un Collar" at bounding box center [383, 129] width 228 height 36
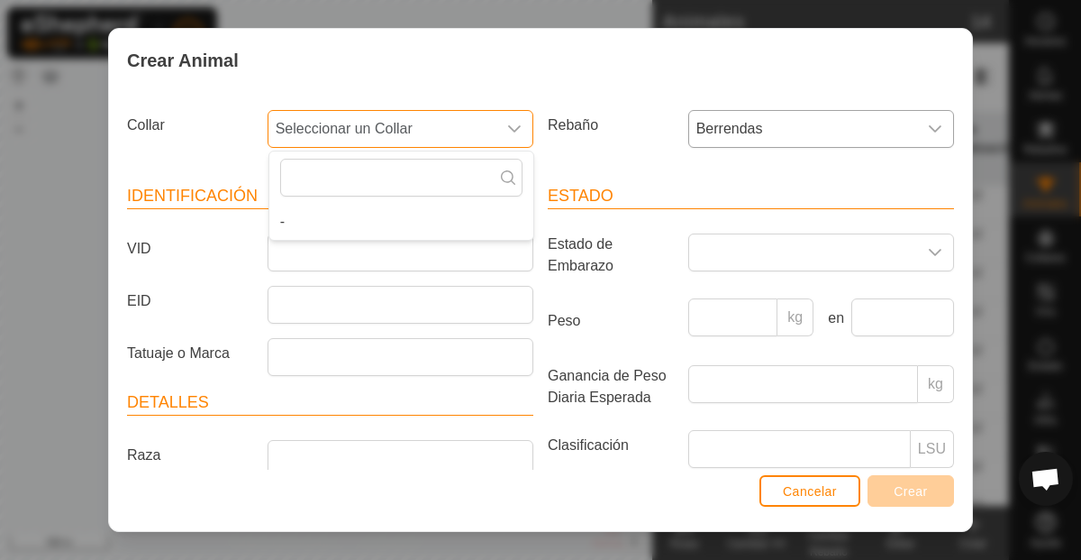
click at [389, 134] on span "Seleccionar un Collar" at bounding box center [383, 129] width 228 height 36
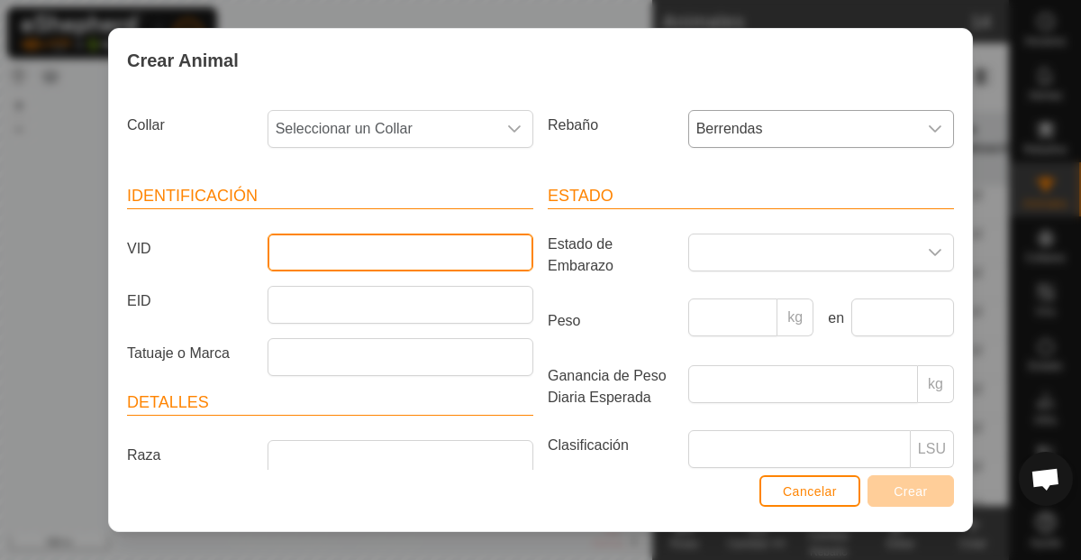
click at [395, 248] on input "VID" at bounding box center [401, 252] width 266 height 38
type input "HUERFANITA"
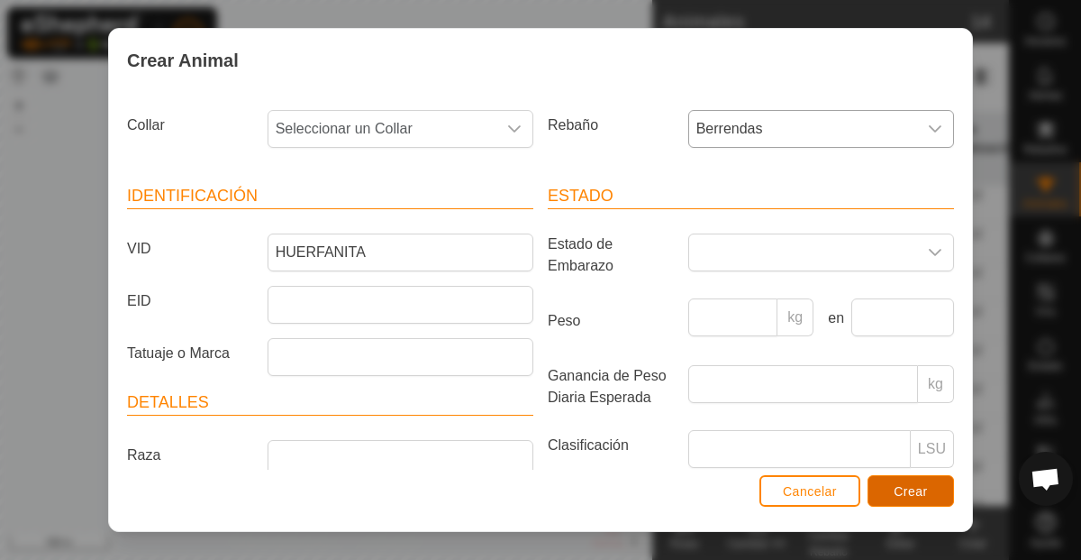
click at [917, 493] on span "Crear" at bounding box center [911, 491] width 34 height 14
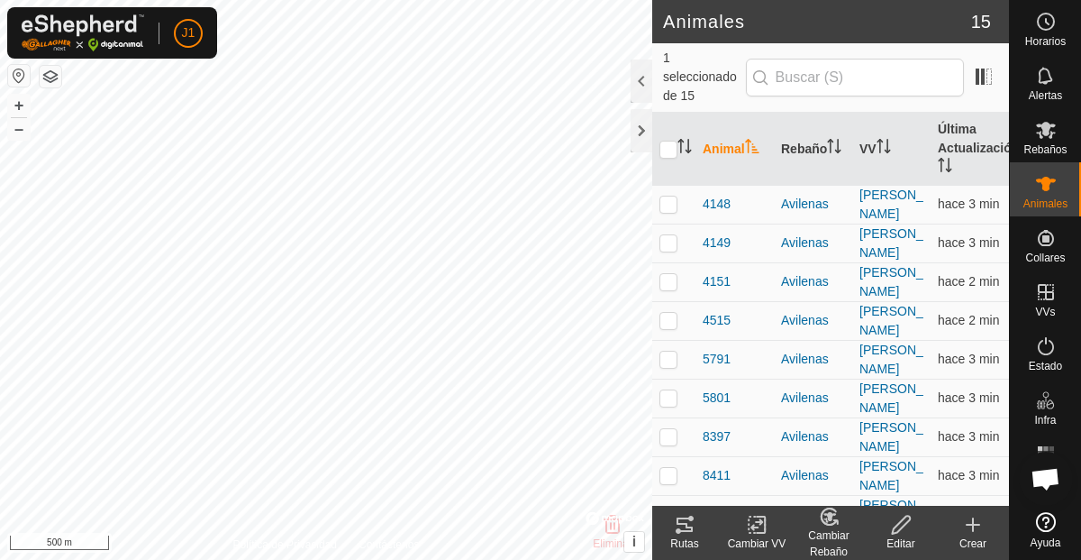
click at [760, 529] on icon at bounding box center [757, 525] width 23 height 22
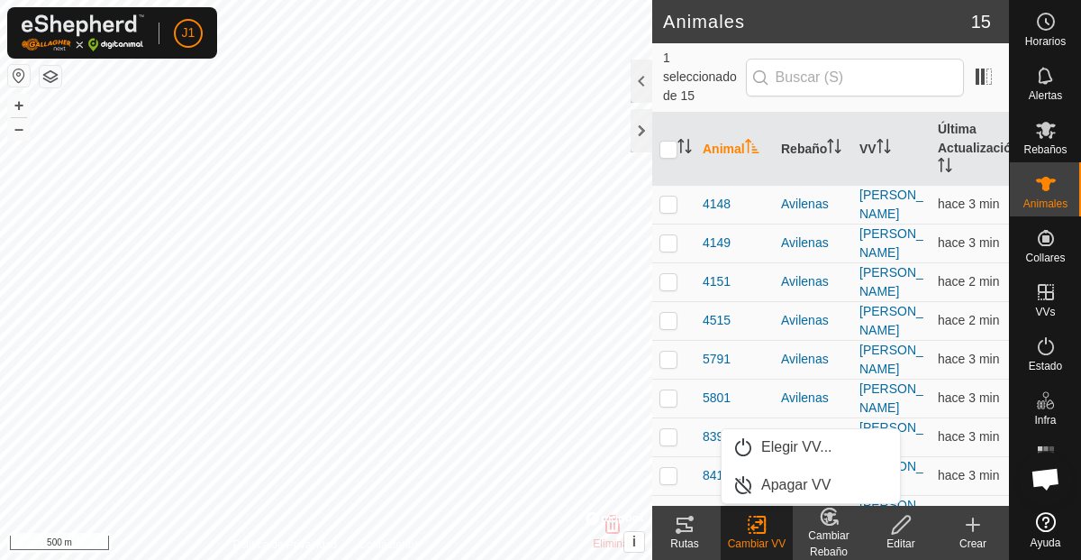
click at [760, 529] on icon at bounding box center [757, 525] width 23 height 22
click at [979, 533] on icon at bounding box center [973, 525] width 22 height 22
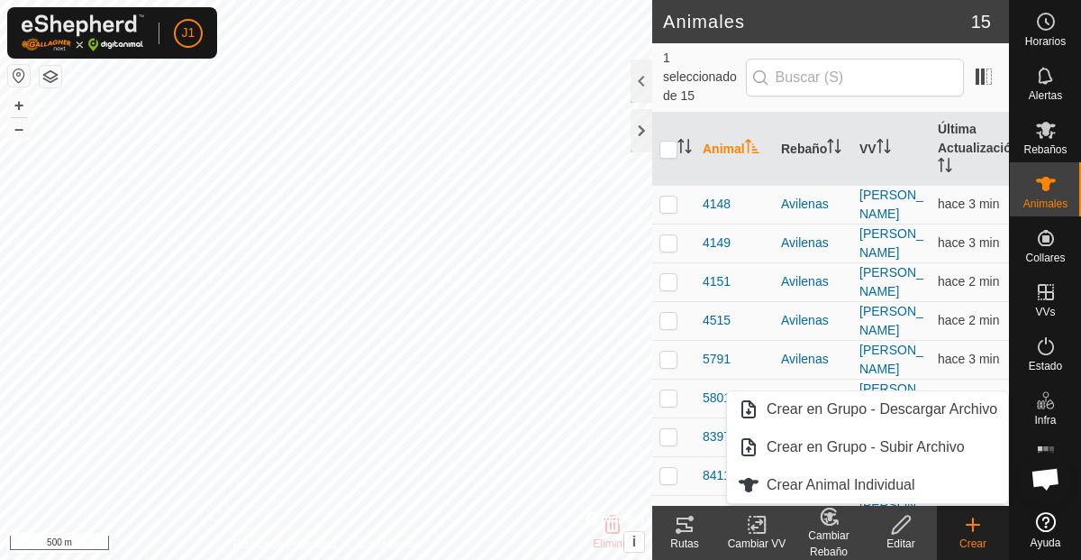
click at [979, 533] on icon at bounding box center [973, 525] width 22 height 22
click at [906, 526] on icon at bounding box center [901, 525] width 23 height 22
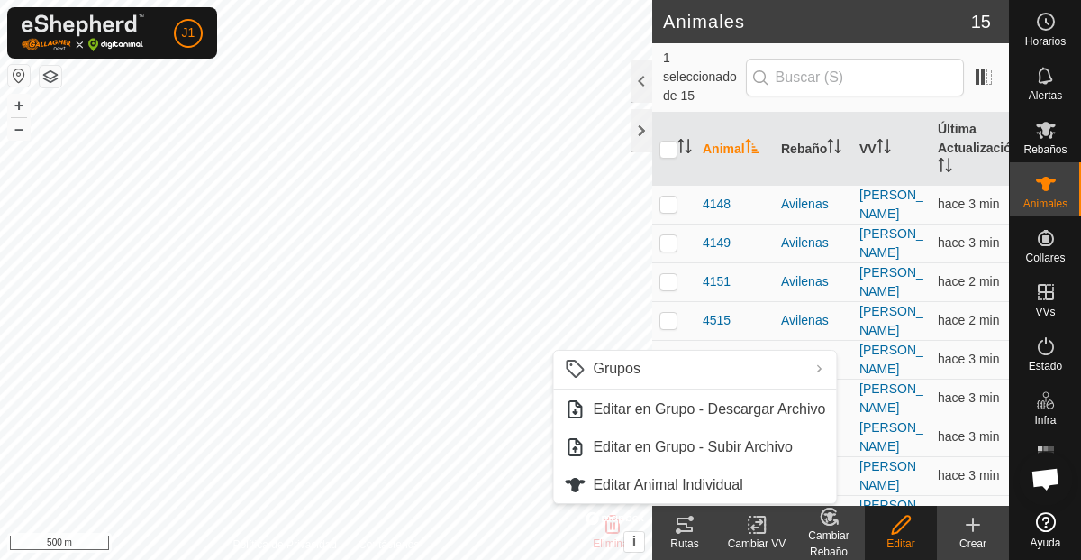
click at [906, 526] on icon at bounding box center [901, 525] width 23 height 22
click at [769, 535] on div "Cambiar VV" at bounding box center [757, 543] width 72 height 16
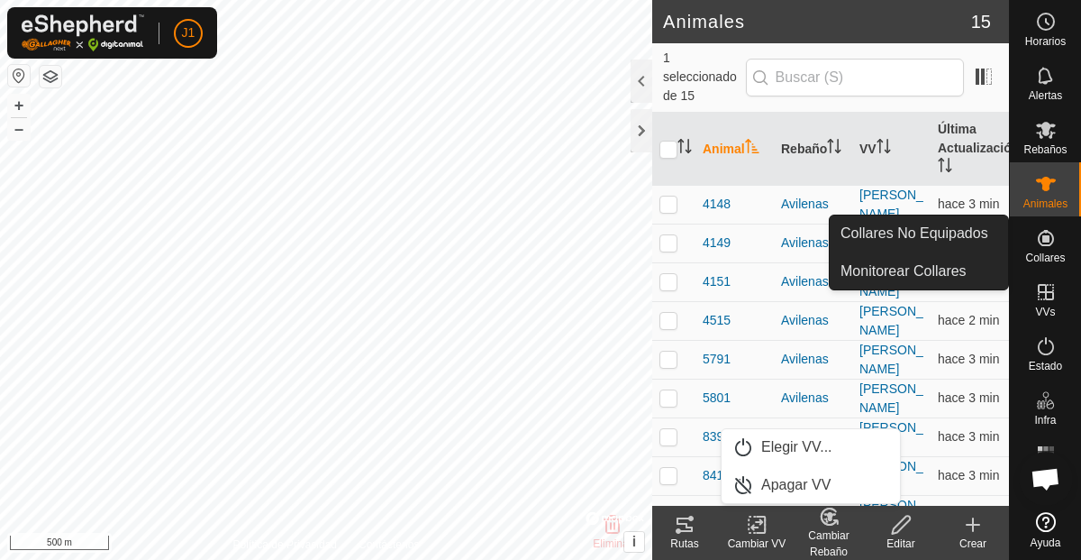
click at [1055, 255] on span "Collares" at bounding box center [1045, 257] width 40 height 11
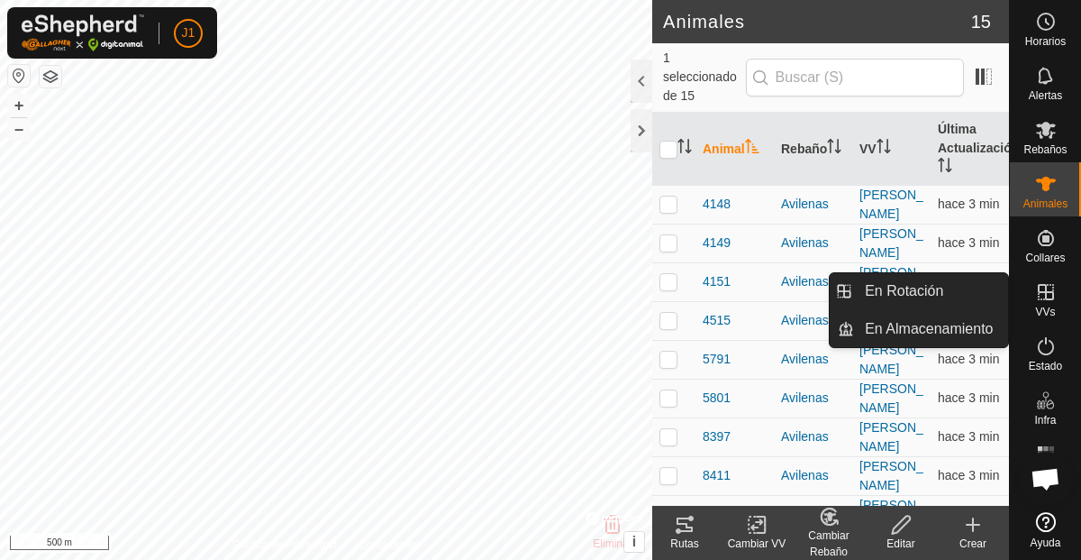
click at [1043, 311] on span "VVs" at bounding box center [1045, 311] width 20 height 11
click at [970, 286] on link "En Rotación" at bounding box center [931, 291] width 154 height 36
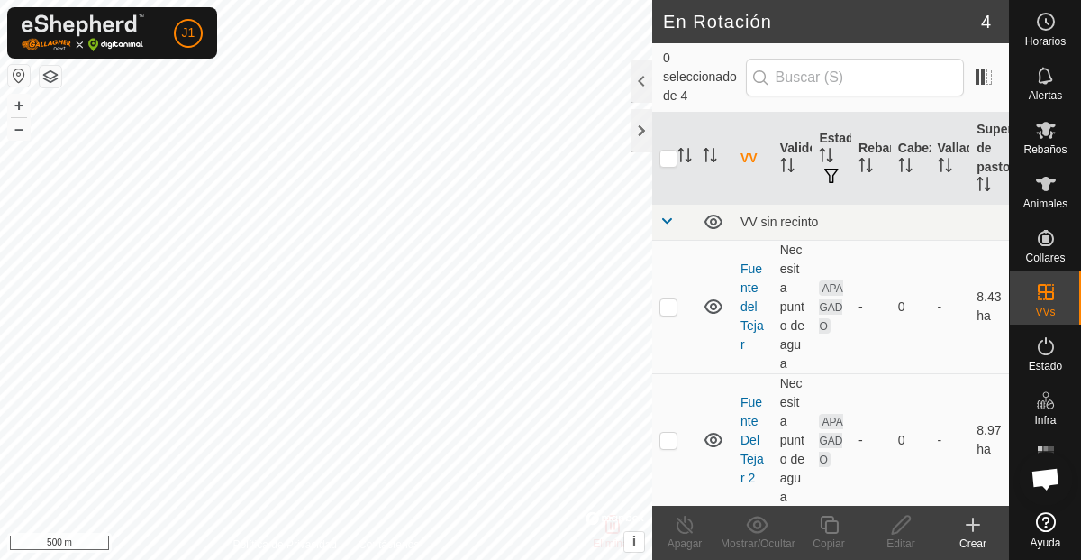
click at [969, 522] on icon at bounding box center [973, 525] width 22 height 22
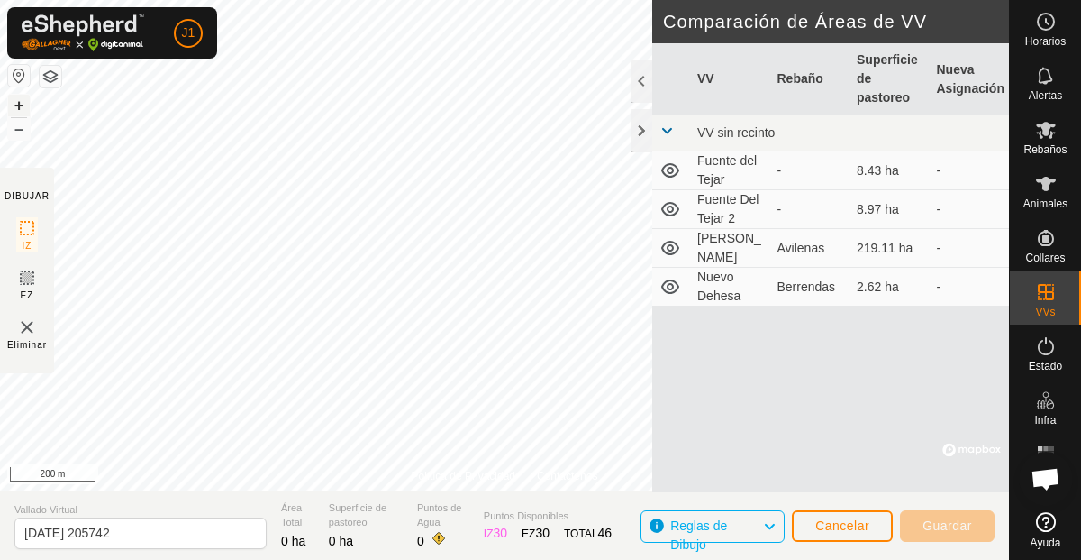
click at [22, 107] on button "+" at bounding box center [19, 106] width 22 height 22
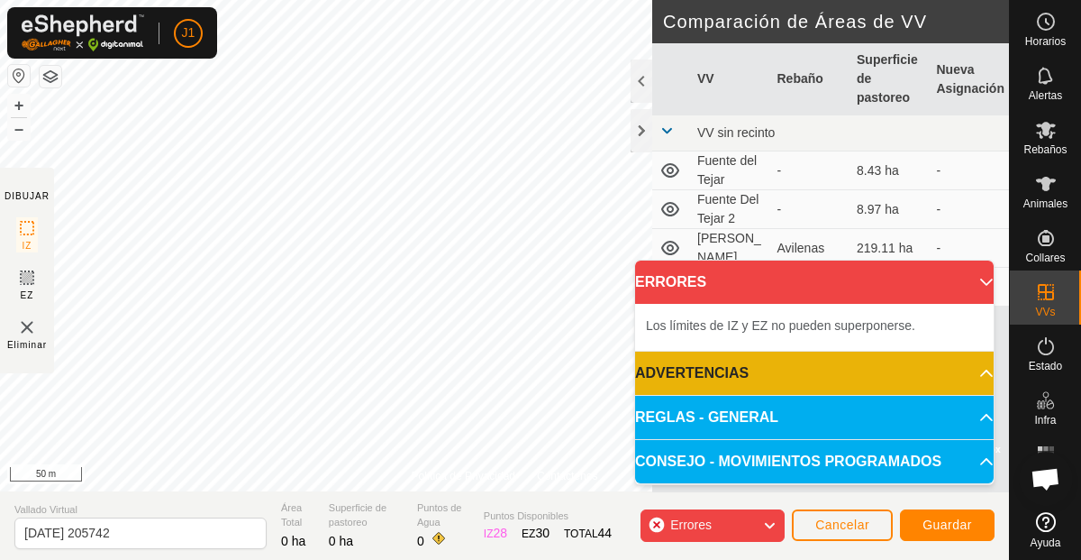
click at [981, 278] on p-accordion-header "ERRORES" at bounding box center [814, 281] width 359 height 43
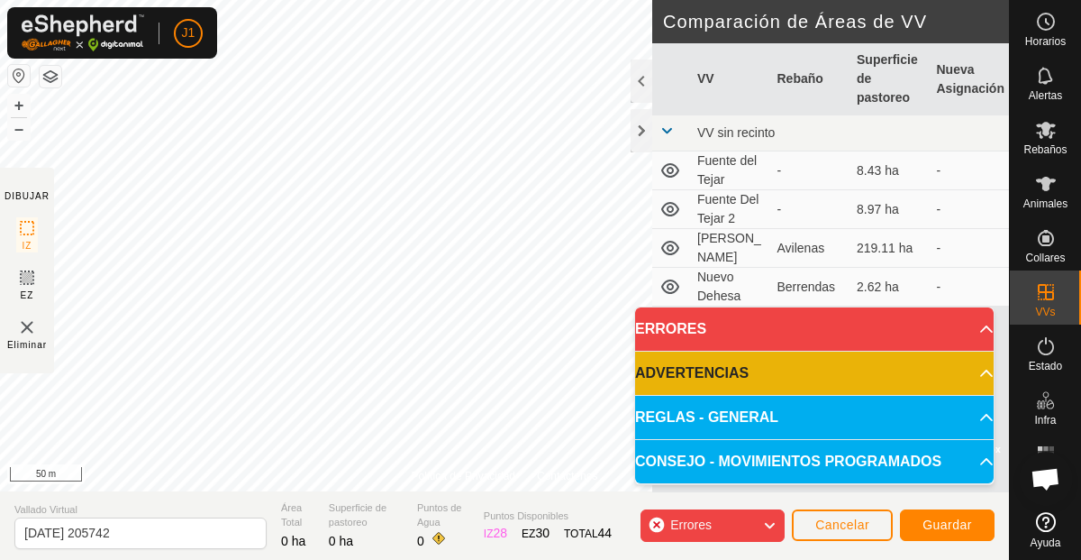
click at [28, 332] on img at bounding box center [27, 327] width 22 height 22
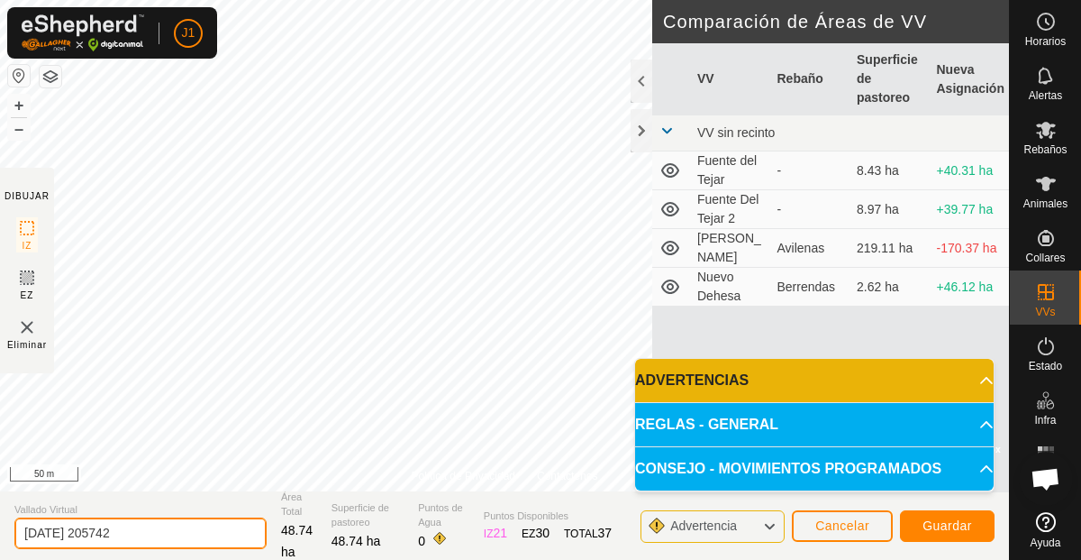
click at [136, 528] on input "[DATE] 205742" at bounding box center [140, 533] width 252 height 32
type input "[PERSON_NAME]"
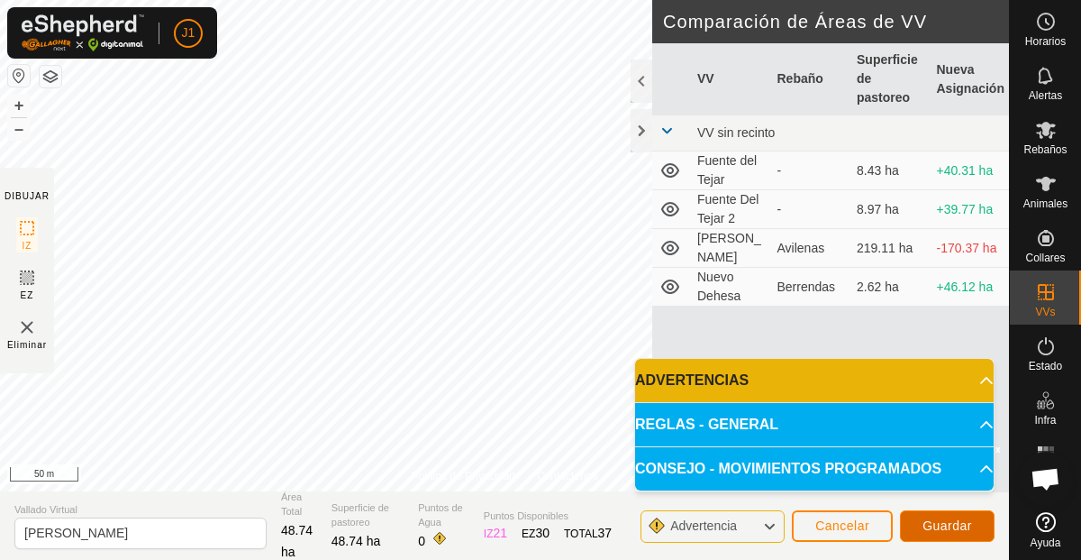
click at [952, 528] on span "Guardar" at bounding box center [948, 525] width 50 height 14
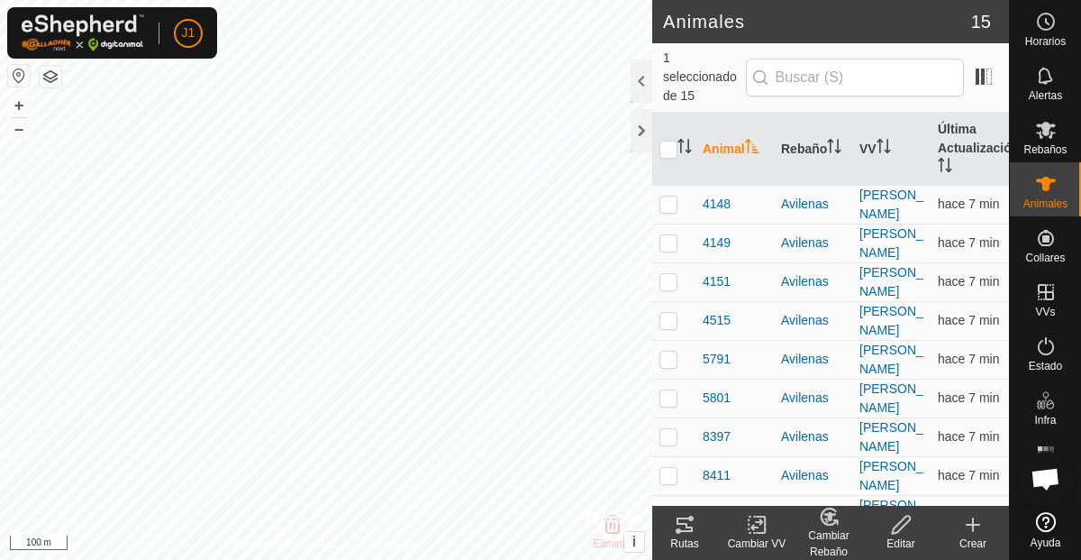
click at [754, 528] on icon at bounding box center [757, 525] width 23 height 22
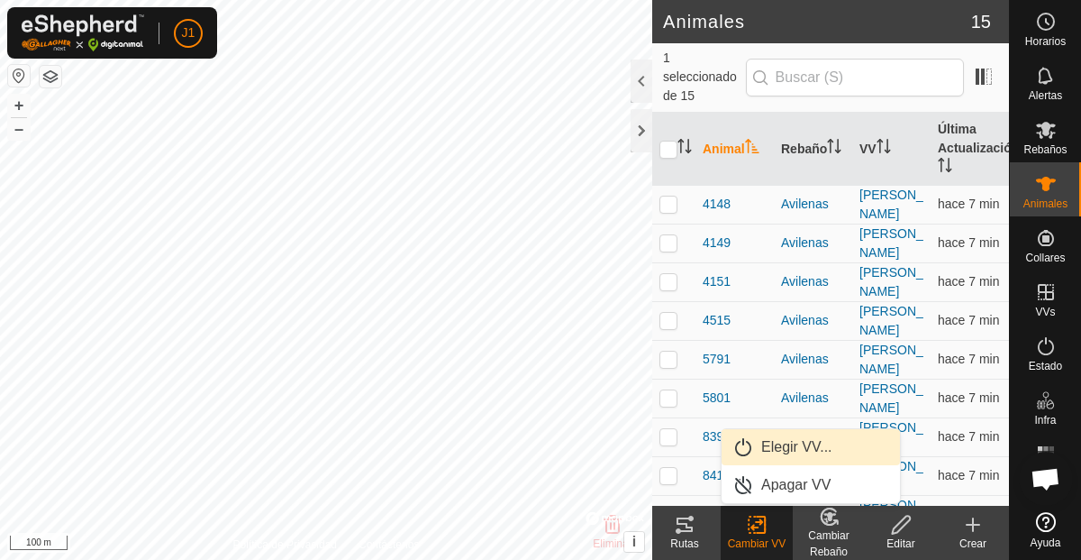
click at [777, 442] on link "Elegir VV..." at bounding box center [811, 447] width 178 height 36
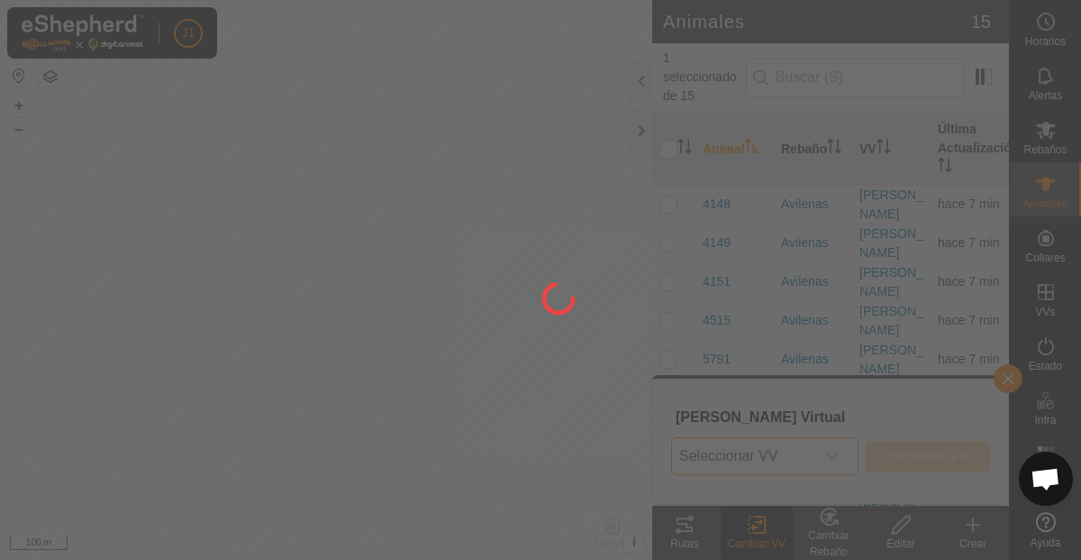
click at [782, 455] on body "J1 Horarios Alertas Rebaños Animales Collares VVs Estado Infra Mapa de Calor Ay…" at bounding box center [540, 280] width 1081 height 560
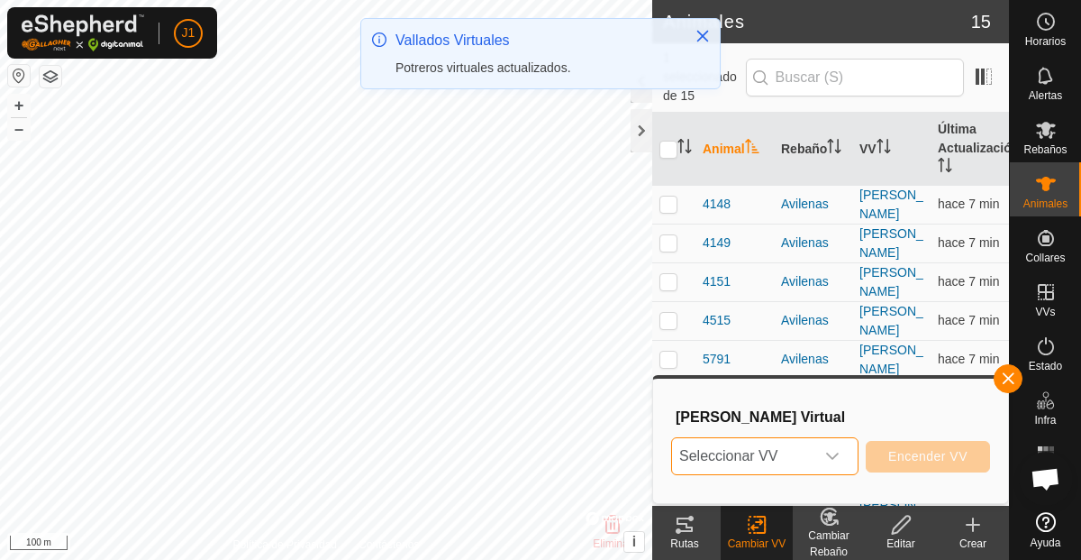
click at [824, 458] on div "dropdown trigger" at bounding box center [833, 456] width 36 height 36
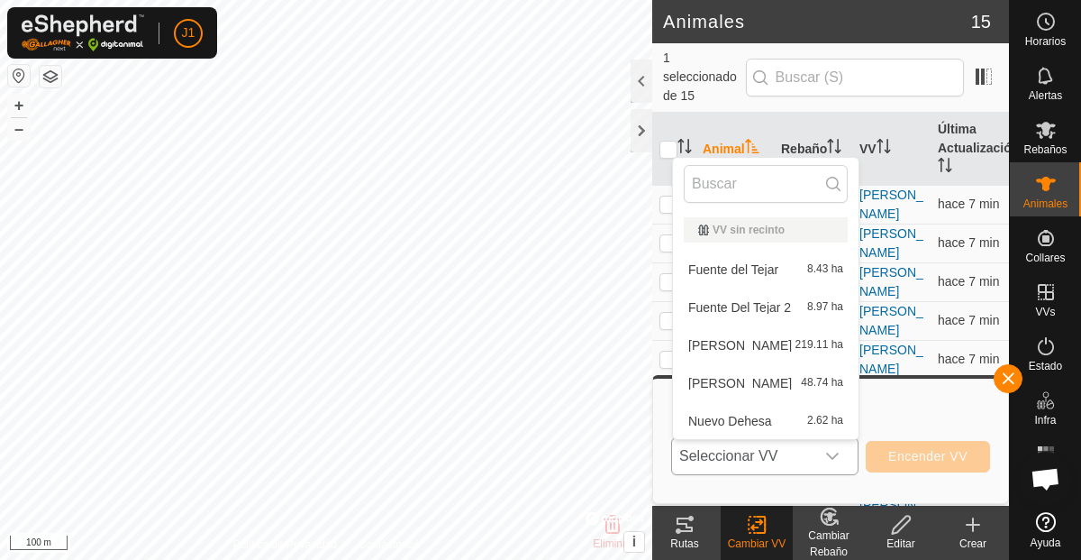
click at [727, 385] on li "[PERSON_NAME] 48.74 ha" at bounding box center [766, 383] width 186 height 36
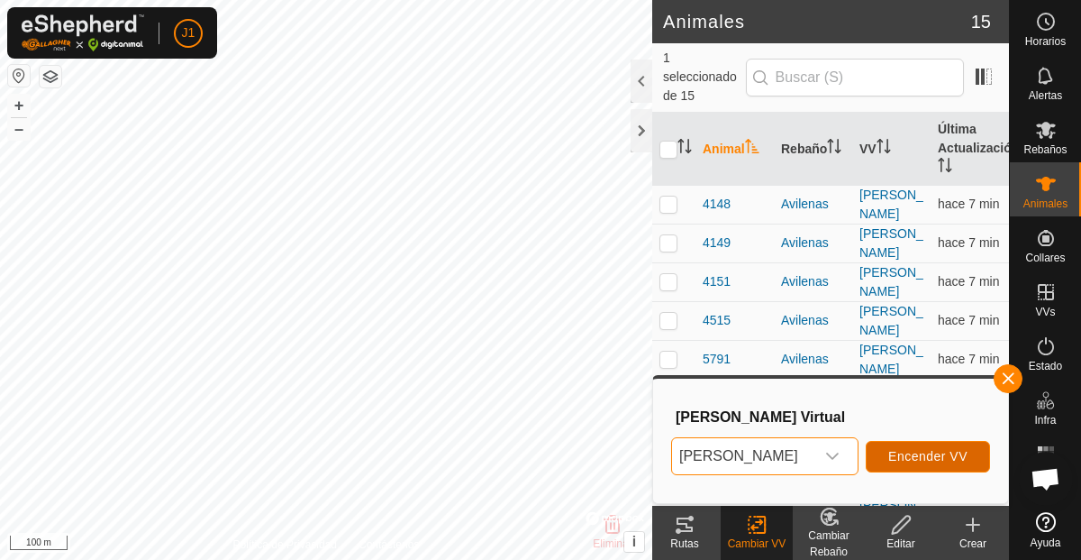
click at [922, 452] on span "Encender VV" at bounding box center [927, 456] width 79 height 14
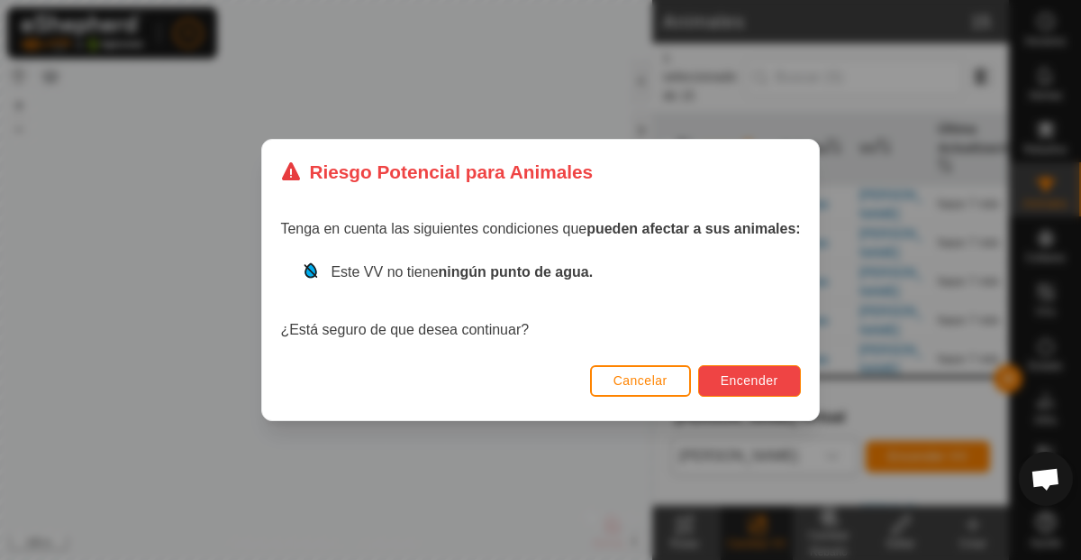
click at [749, 378] on span "Encender" at bounding box center [750, 380] width 58 height 14
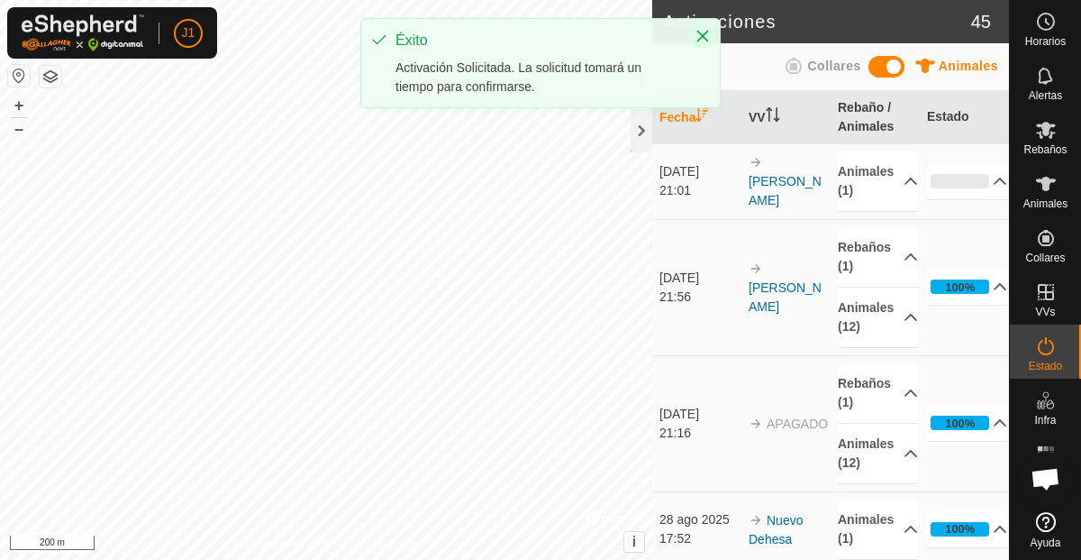
click at [700, 39] on icon "Close" at bounding box center [703, 36] width 14 height 14
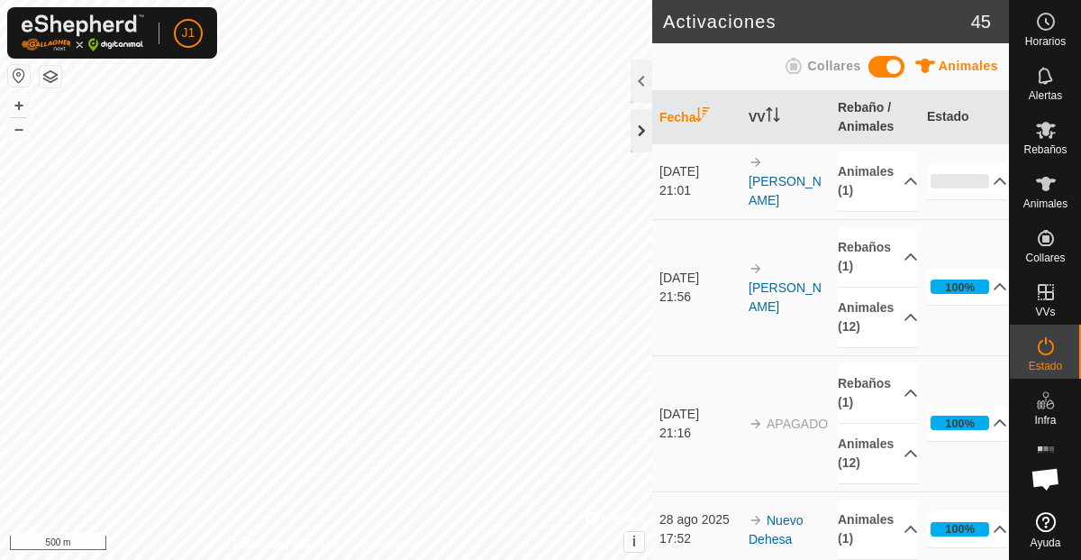
click at [642, 129] on div at bounding box center [642, 130] width 22 height 43
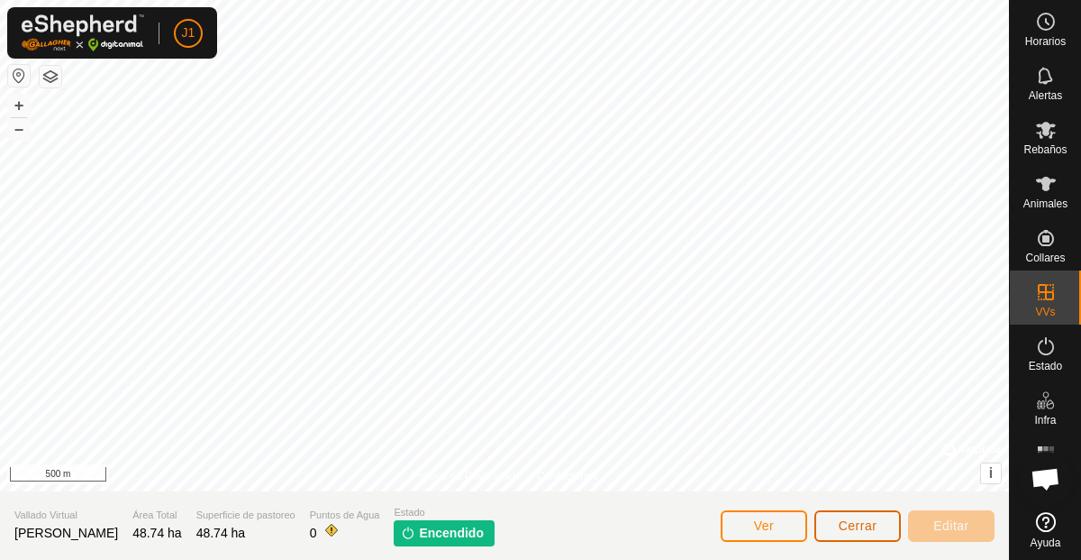
click at [876, 522] on span "Cerrar" at bounding box center [858, 525] width 39 height 14
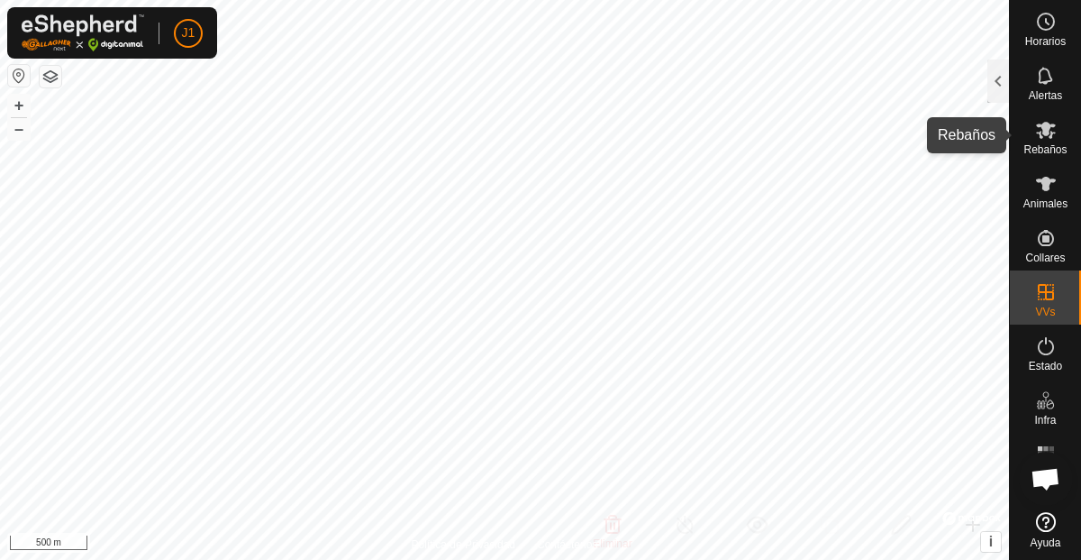
click at [1045, 132] on icon at bounding box center [1046, 130] width 20 height 17
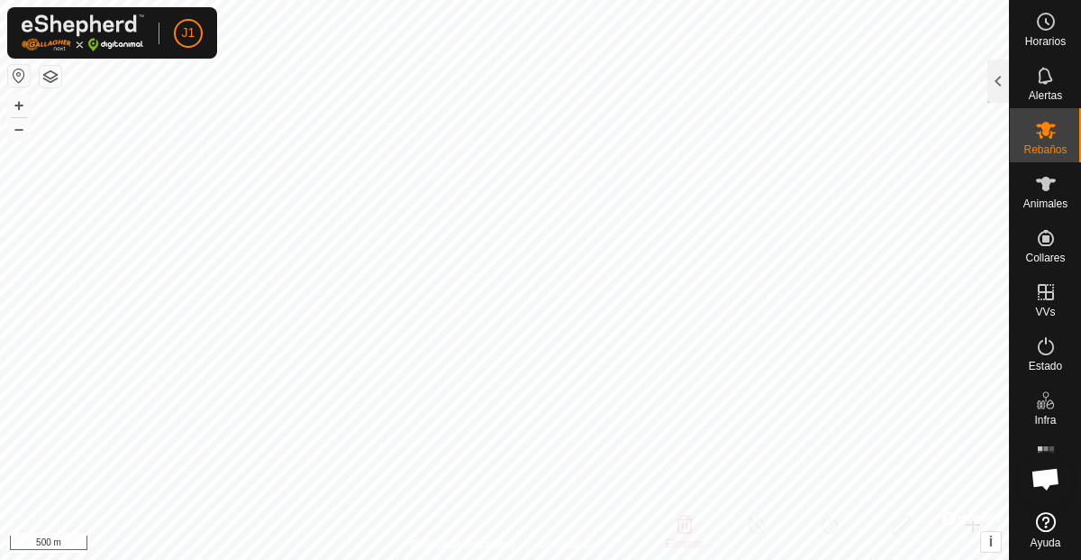
click at [1045, 132] on icon at bounding box center [1046, 130] width 20 height 17
click at [1055, 196] on es-animals-svg-icon at bounding box center [1046, 183] width 32 height 29
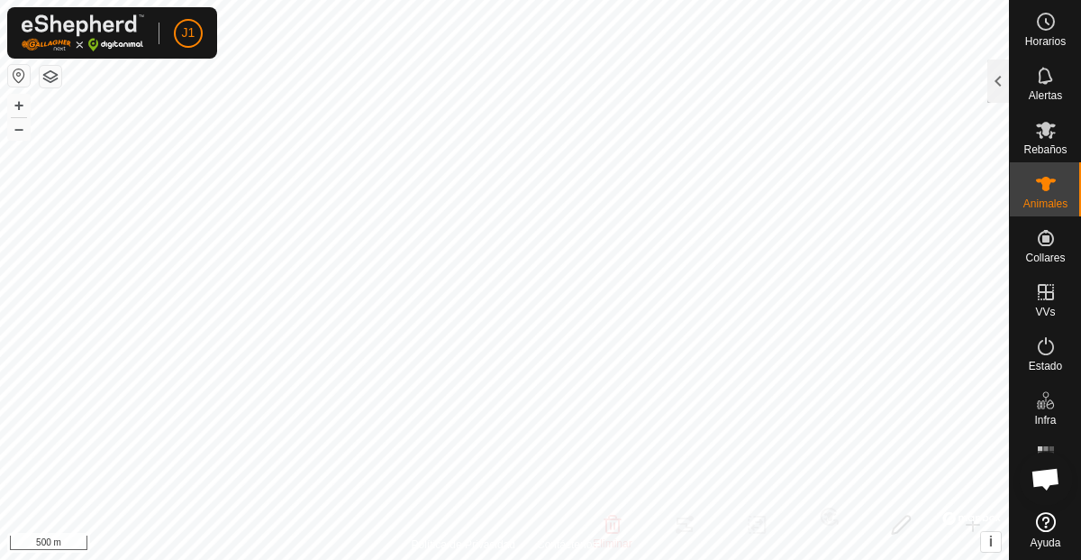
click at [1055, 196] on es-animals-svg-icon at bounding box center [1046, 183] width 32 height 29
click at [1003, 76] on div at bounding box center [999, 80] width 22 height 43
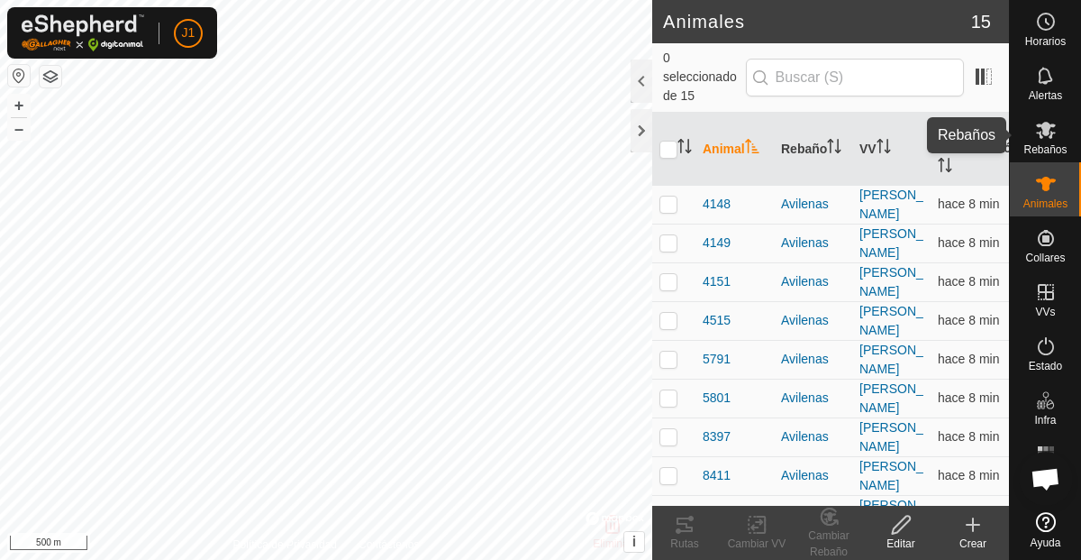
click at [1042, 138] on icon at bounding box center [1046, 130] width 22 height 22
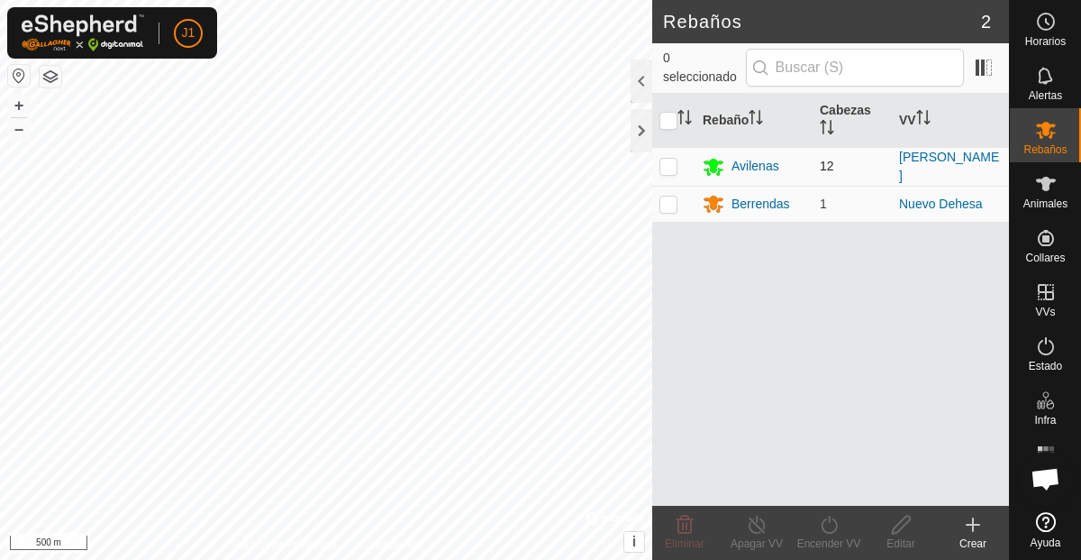
click at [673, 159] on p-checkbox at bounding box center [669, 166] width 18 height 14
checkbox input "true"
click at [750, 529] on icon at bounding box center [757, 524] width 16 height 18
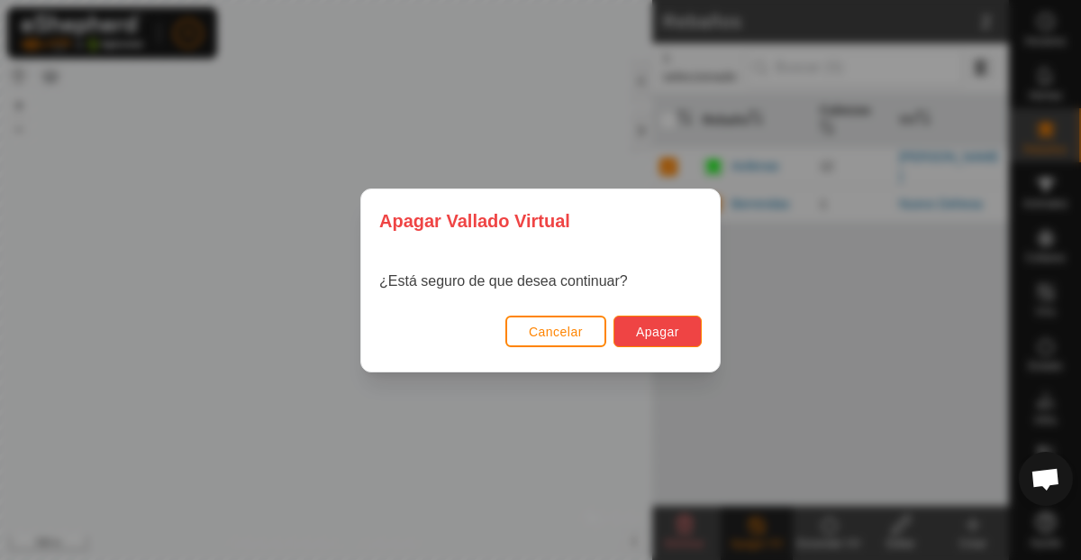
click at [662, 328] on span "Apagar" at bounding box center [657, 331] width 43 height 14
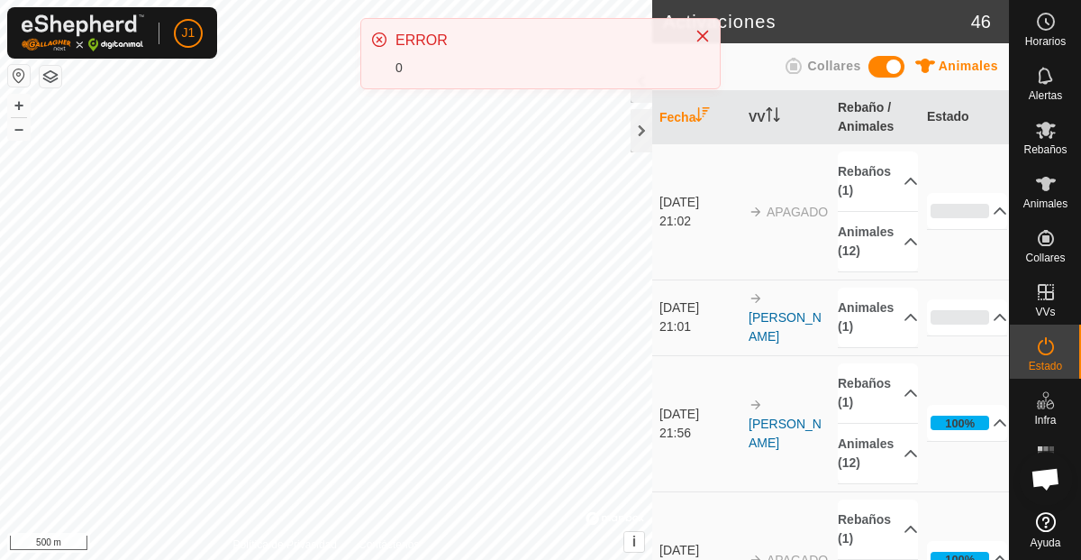
click at [717, 39] on div "ERROR 0" at bounding box center [540, 53] width 359 height 69
click at [700, 35] on icon "Close" at bounding box center [703, 36] width 14 height 14
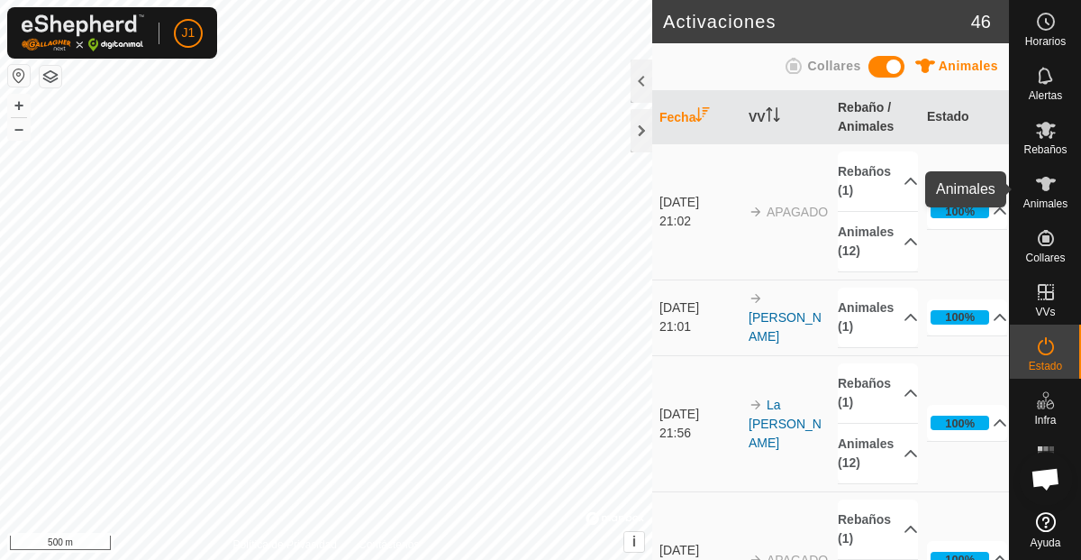
click at [1052, 190] on icon at bounding box center [1046, 184] width 22 height 22
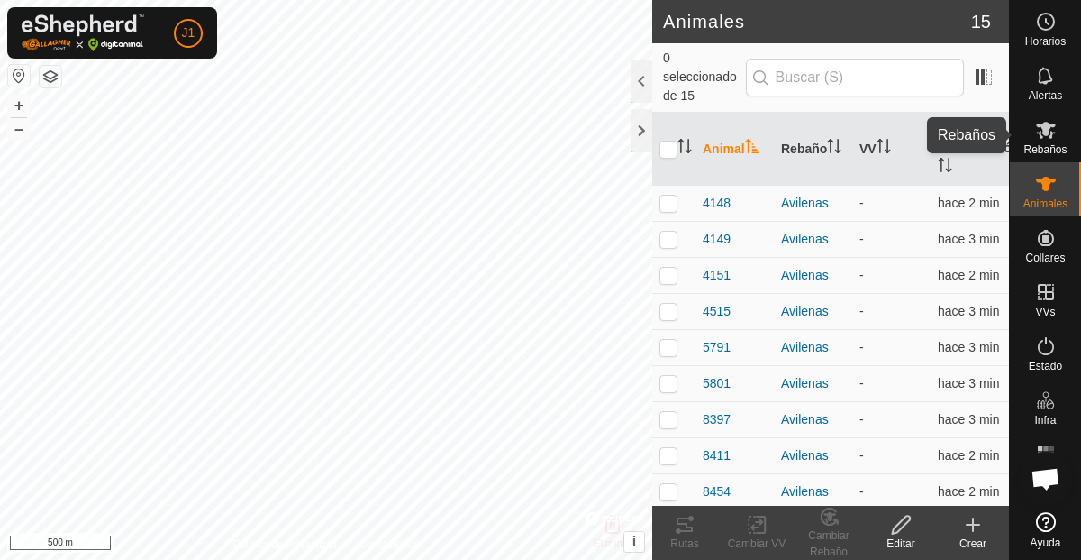
click at [1054, 149] on span "Rebaños" at bounding box center [1045, 149] width 43 height 11
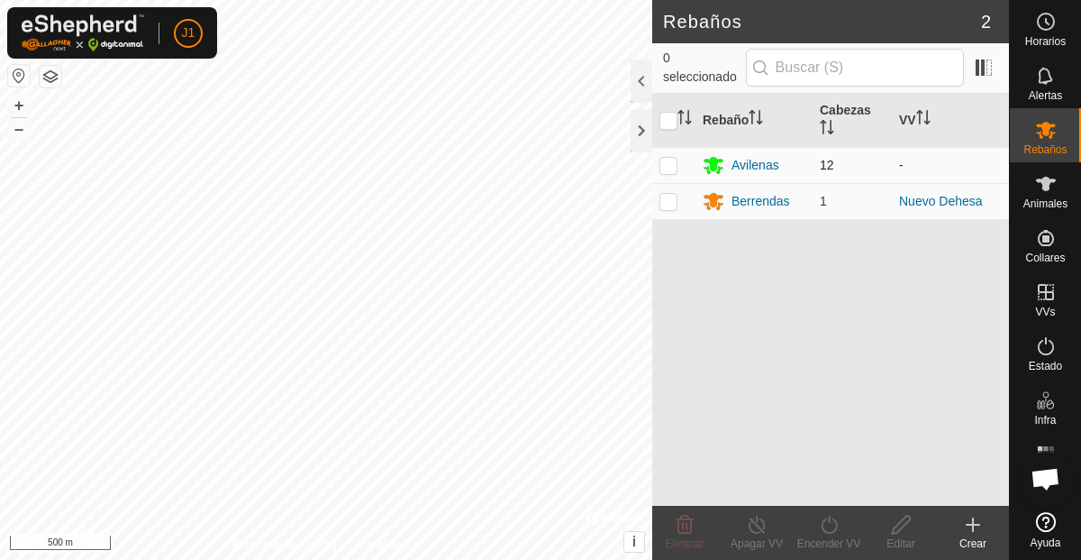
click at [671, 164] on p-checkbox at bounding box center [669, 165] width 18 height 14
checkbox input "true"
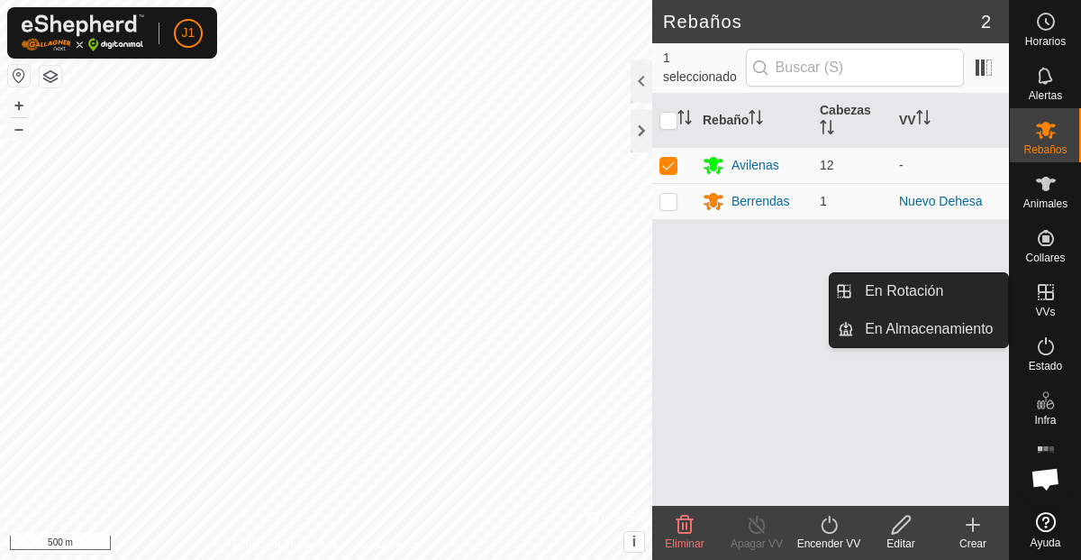
click at [1039, 296] on icon at bounding box center [1046, 292] width 22 height 22
click at [970, 296] on link "En Rotación" at bounding box center [931, 291] width 154 height 36
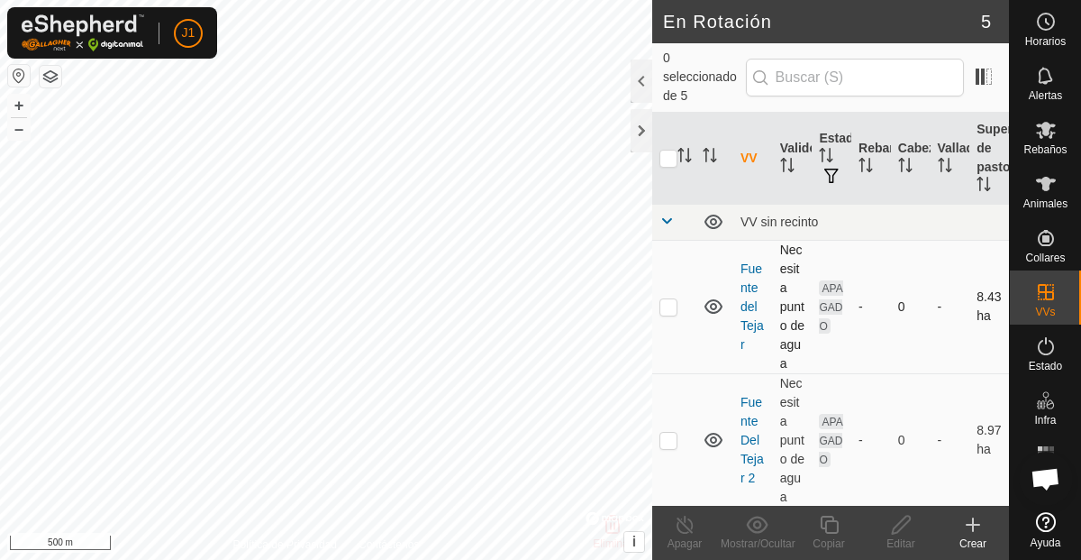
click at [669, 299] on p-checkbox at bounding box center [669, 306] width 18 height 14
checkbox input "false"
checkbox input "true"
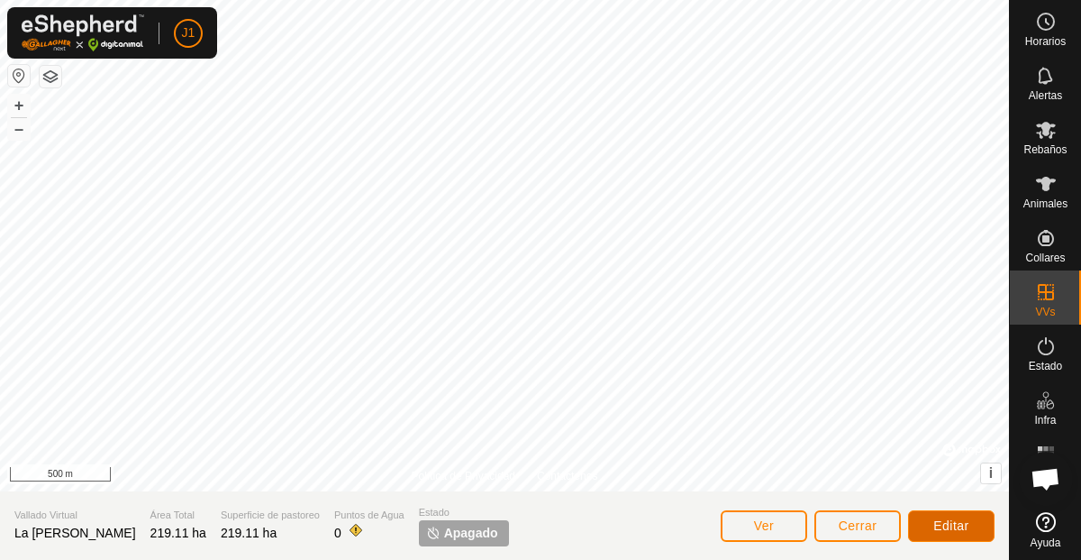
click at [930, 524] on button "Editar" at bounding box center [951, 526] width 87 height 32
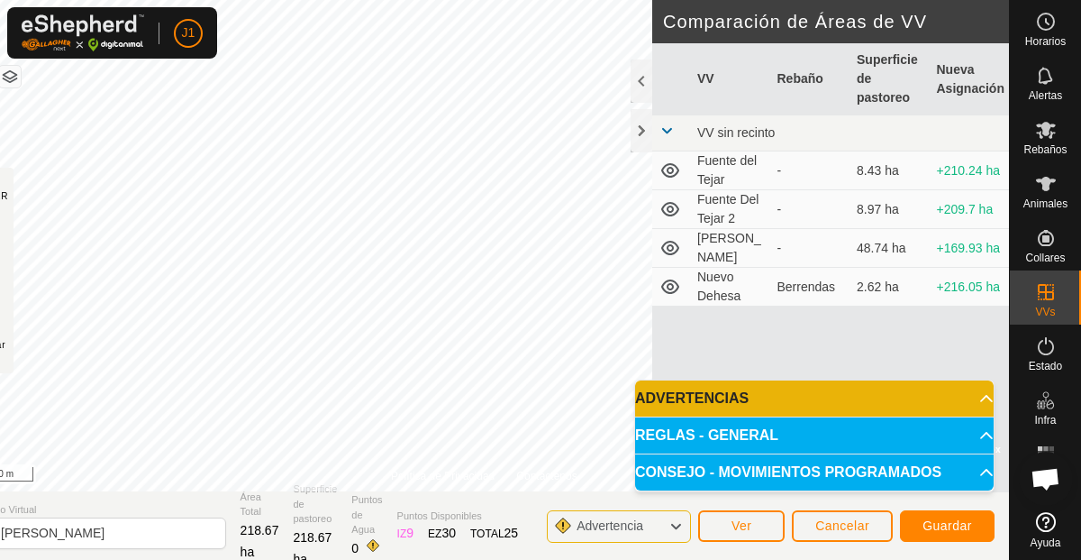
click at [687, 359] on div "Política de Privacidad Contáctenos Estado: APAGADO Tipo: Zona de Inclusión + – …" at bounding box center [484, 280] width 1050 height 560
click at [942, 525] on span "Guardar" at bounding box center [948, 525] width 50 height 14
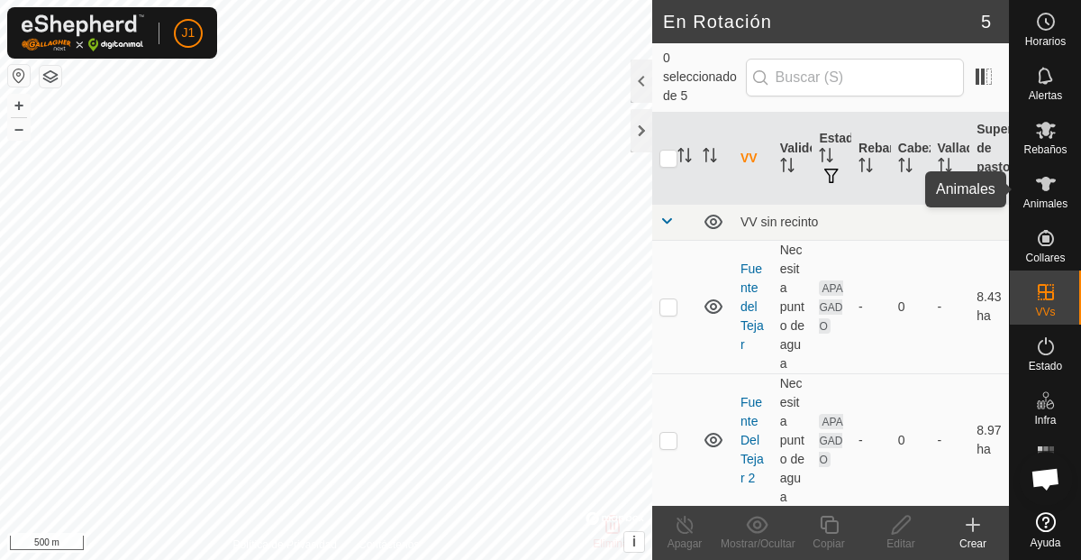
click at [1051, 181] on icon at bounding box center [1046, 184] width 20 height 14
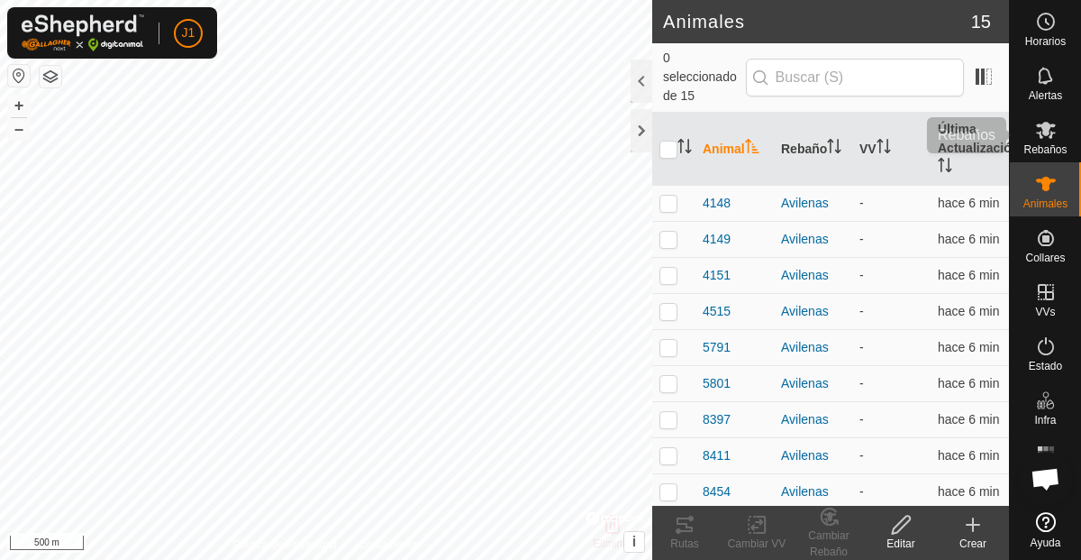
click at [1045, 132] on icon at bounding box center [1046, 130] width 20 height 17
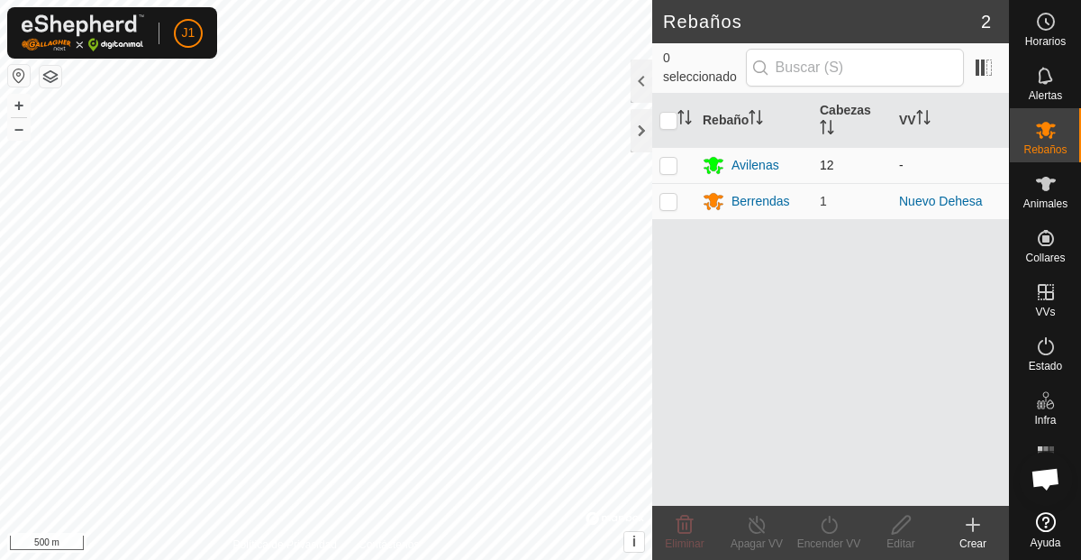
click at [669, 166] on p-checkbox at bounding box center [669, 165] width 18 height 14
checkbox input "true"
click at [833, 526] on icon at bounding box center [829, 525] width 23 height 22
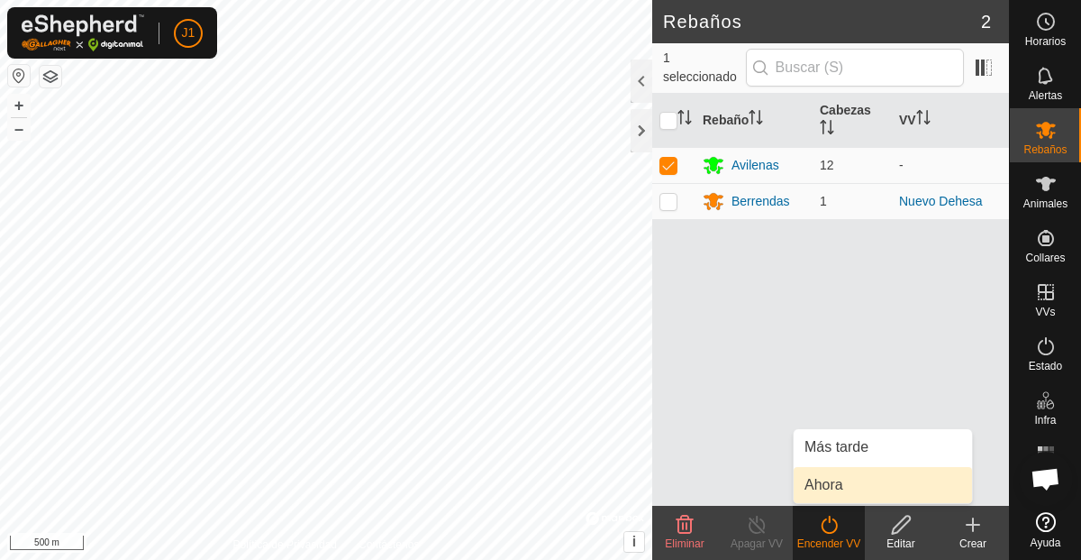
click at [831, 487] on link "Ahora" at bounding box center [883, 485] width 178 height 36
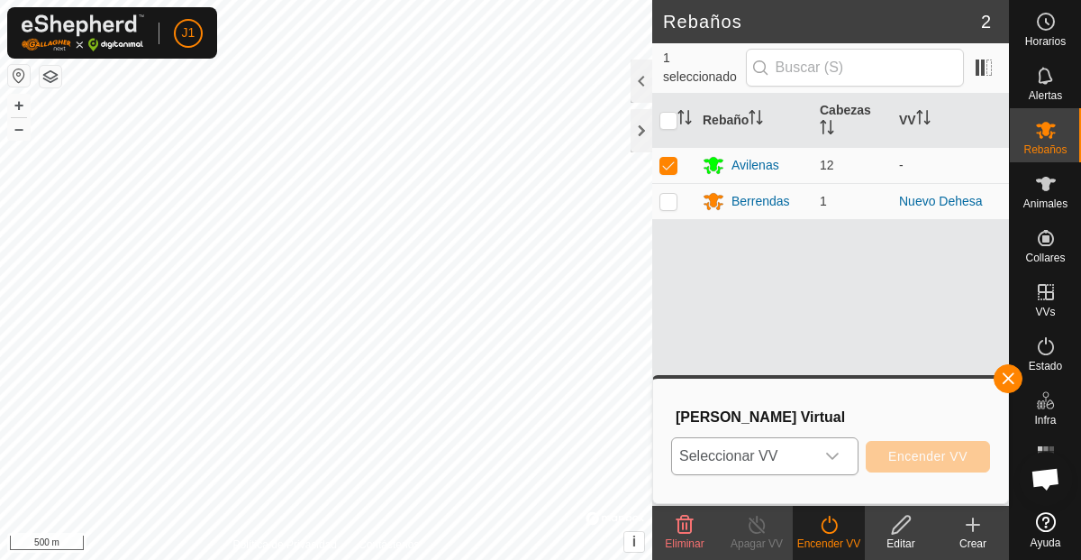
click at [809, 456] on span "Seleccionar VV" at bounding box center [743, 456] width 142 height 36
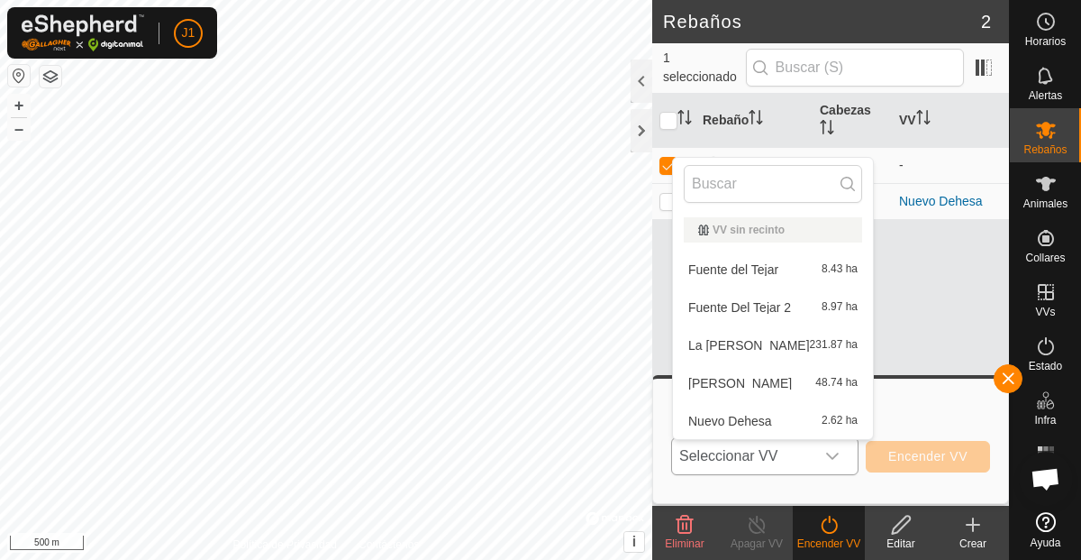
click at [747, 347] on li "La lobera 231.87 ha" at bounding box center [773, 345] width 200 height 36
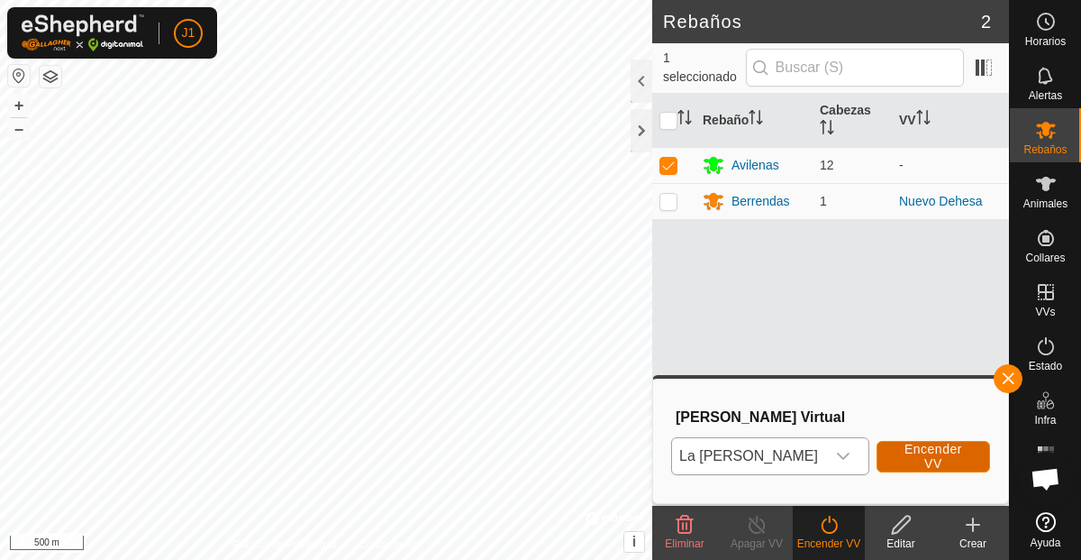
click at [916, 454] on span "Encender VV" at bounding box center [933, 456] width 68 height 29
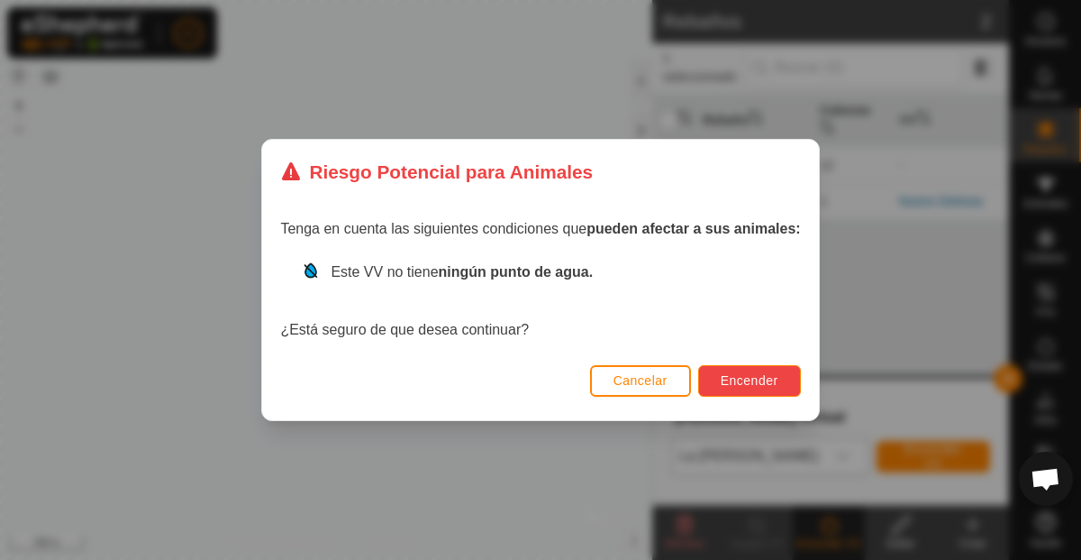
click at [765, 370] on button "Encender" at bounding box center [749, 381] width 103 height 32
